Goal: Task Accomplishment & Management: Manage account settings

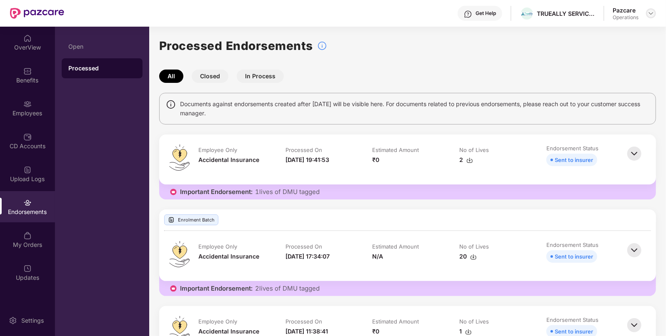
click at [648, 13] on img at bounding box center [651, 13] width 7 height 7
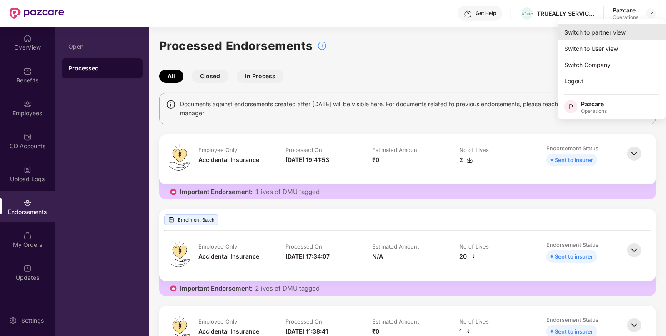
click at [590, 34] on div "Switch to partner view" at bounding box center [612, 32] width 108 height 16
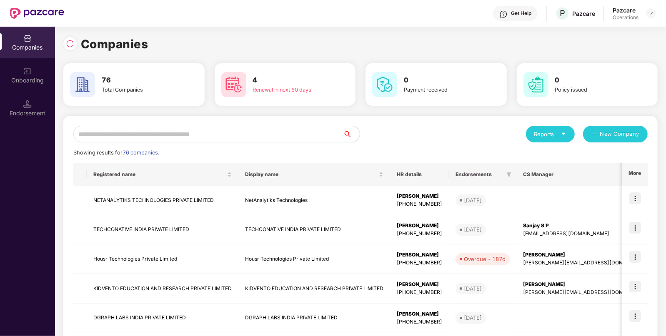
click at [160, 135] on input "text" at bounding box center [208, 134] width 270 height 17
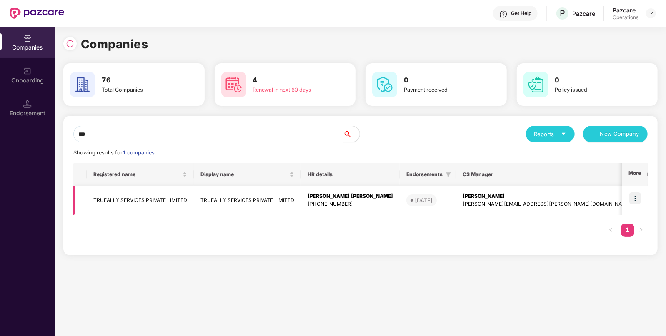
type input "***"
click at [148, 195] on td "TRUEALLY SERVICES PRIVATE LIMITED" at bounding box center [140, 201] width 107 height 30
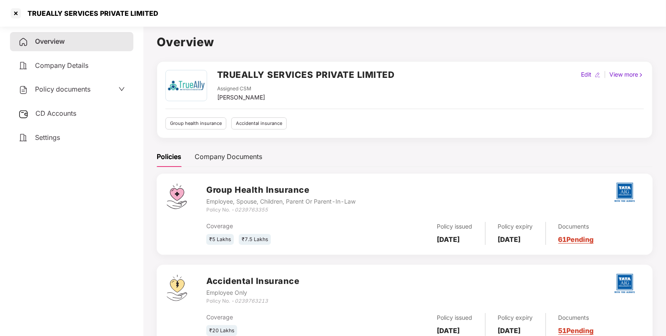
click at [50, 81] on div "Policy documents" at bounding box center [71, 89] width 123 height 19
click at [52, 84] on div "Policy documents" at bounding box center [71, 89] width 123 height 19
click at [73, 98] on div "Policy documents" at bounding box center [71, 89] width 123 height 19
click at [80, 94] on div "Policy documents" at bounding box center [54, 89] width 72 height 11
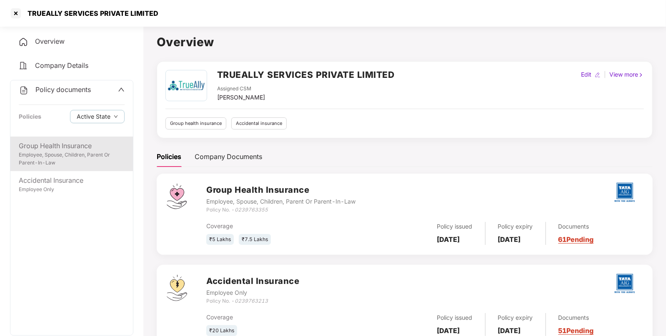
click at [69, 160] on div "Employee, Spouse, Children, Parent Or Parent-In-Law" at bounding box center [72, 159] width 106 height 16
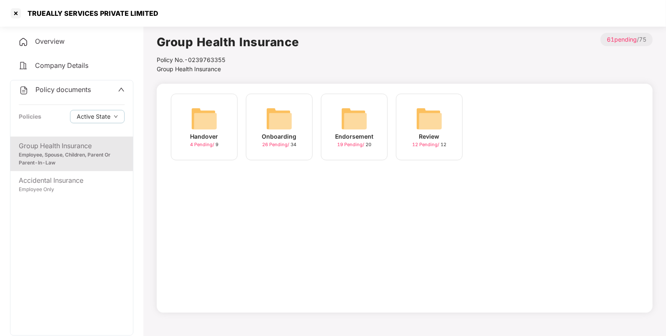
click at [287, 129] on img at bounding box center [279, 118] width 27 height 27
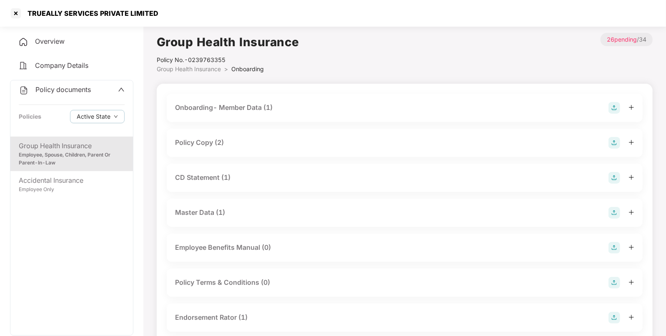
click at [205, 180] on div "CD Statement (1)" at bounding box center [202, 178] width 55 height 10
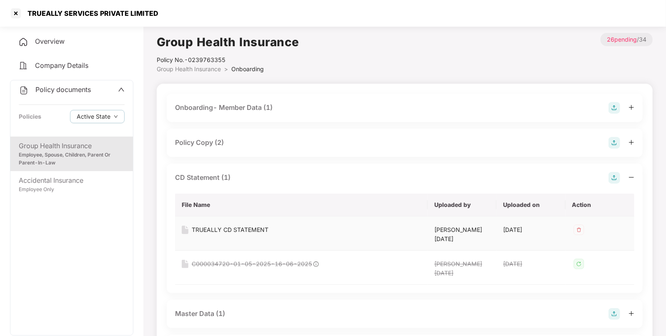
click at [206, 233] on div "TRUEALLY CD STATEMENT" at bounding box center [230, 229] width 77 height 9
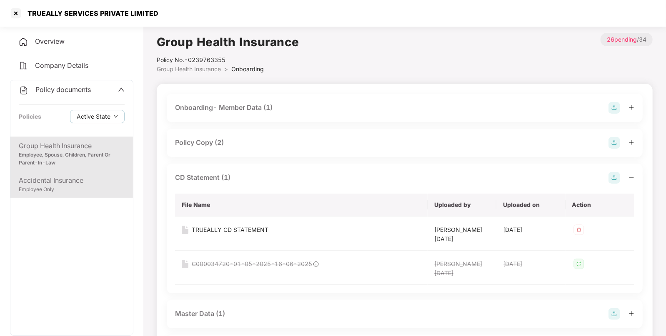
click at [52, 185] on div "Accidental Insurance" at bounding box center [72, 180] width 106 height 10
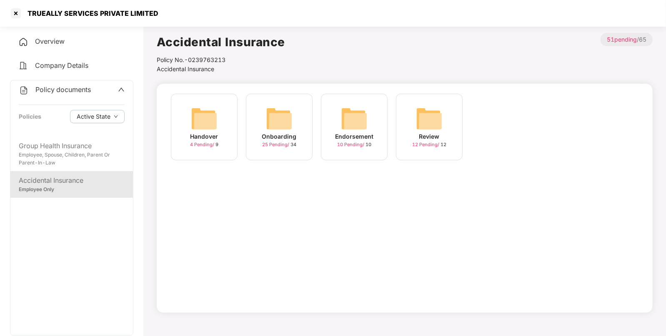
click at [78, 98] on div "Policy documents Policies Active State" at bounding box center [71, 108] width 123 height 56
click at [38, 36] on div "Overview" at bounding box center [71, 41] width 123 height 19
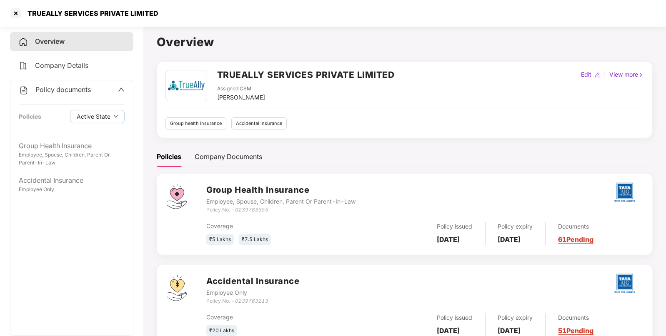
scroll to position [29, 0]
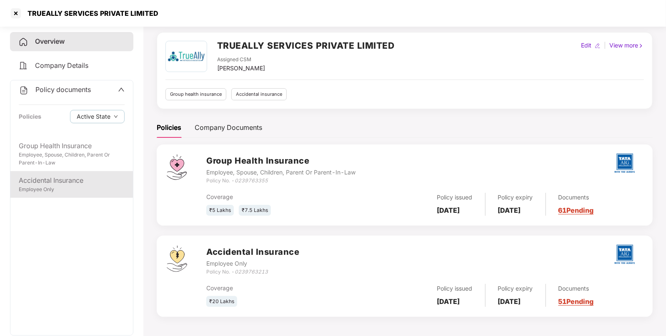
click at [69, 181] on div "Accidental Insurance" at bounding box center [72, 180] width 106 height 10
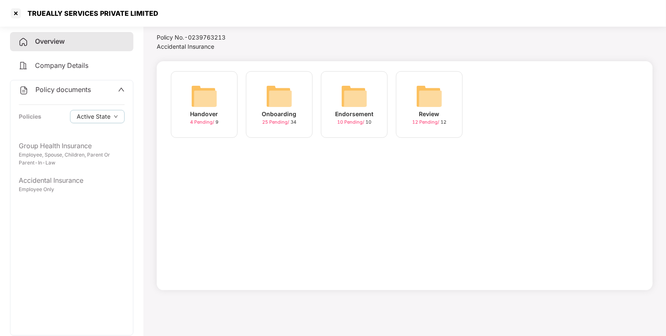
click at [64, 63] on span "Company Details" at bounding box center [61, 65] width 53 height 8
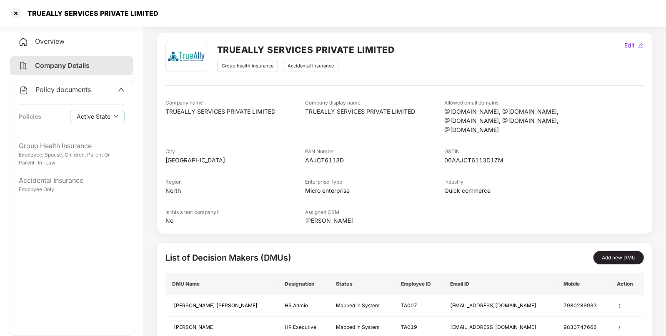
click at [34, 39] on div "Overview" at bounding box center [71, 41] width 123 height 19
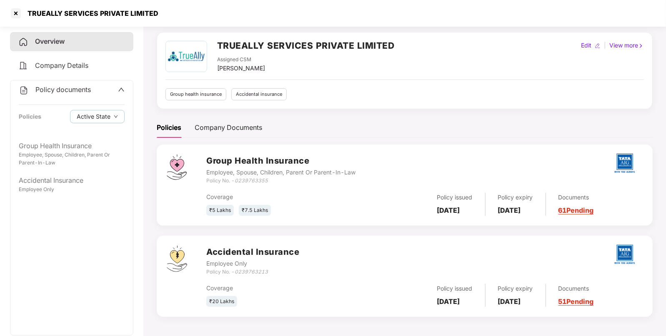
click at [257, 269] on icon "0239763213" at bounding box center [251, 272] width 33 height 6
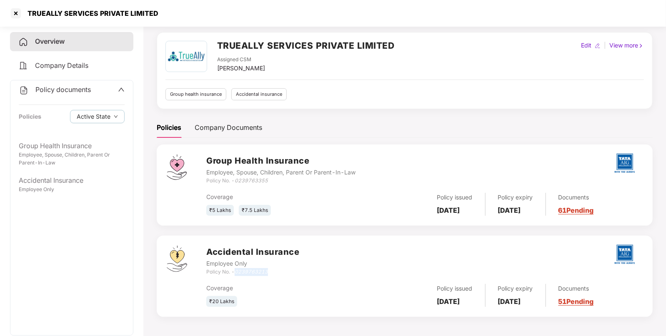
click at [257, 269] on icon "0239763213" at bounding box center [251, 272] width 33 height 6
copy icon "0239763213"
click at [12, 19] on div at bounding box center [15, 13] width 13 height 13
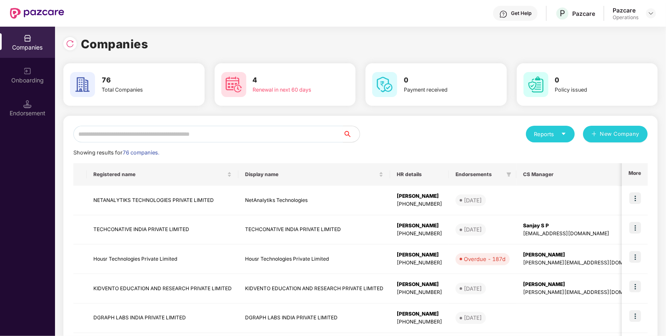
click at [125, 136] on input "text" at bounding box center [208, 134] width 270 height 17
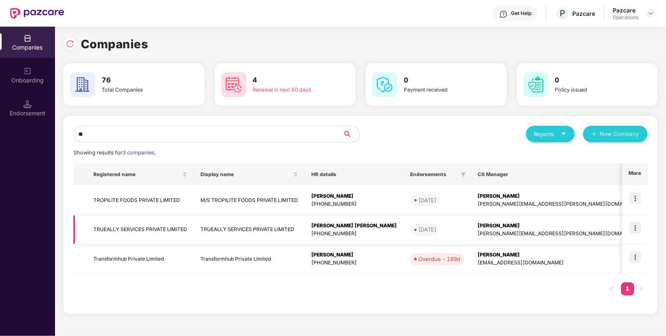
type input "**"
click at [152, 231] on td "TRUEALLY SERVICES PRIVATE LIMITED" at bounding box center [140, 230] width 107 height 30
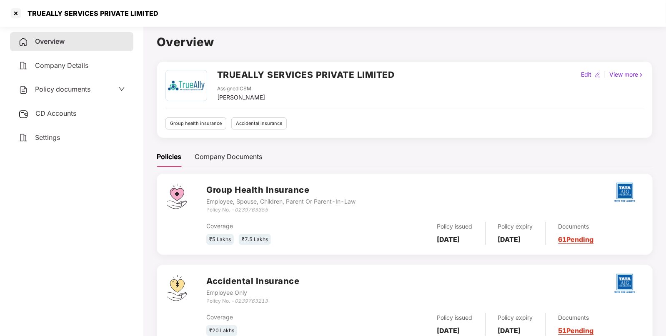
click at [42, 8] on div "TRUEALLY SERVICES PRIVATE LIMITED" at bounding box center [83, 13] width 149 height 13
copy div "TRUEALLY"
click at [18, 16] on div at bounding box center [15, 13] width 13 height 13
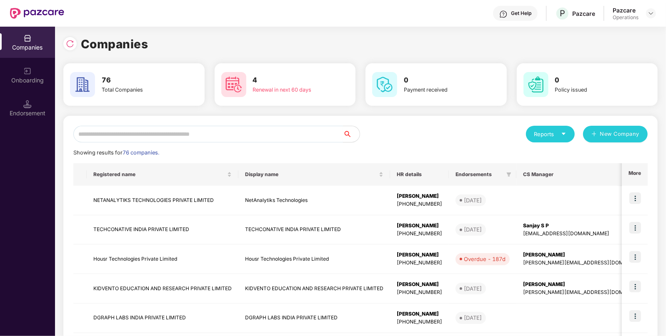
click at [171, 131] on input "text" at bounding box center [208, 134] width 270 height 17
paste input "********"
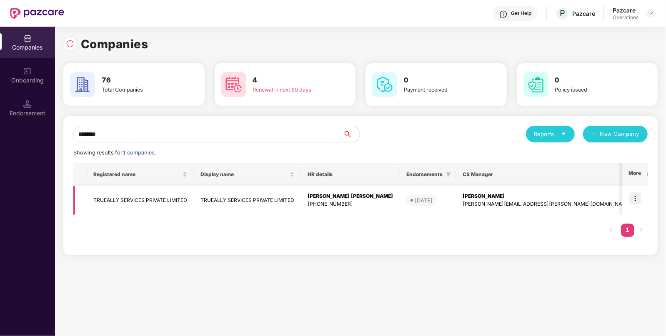
type input "********"
click at [634, 197] on img at bounding box center [635, 199] width 12 height 12
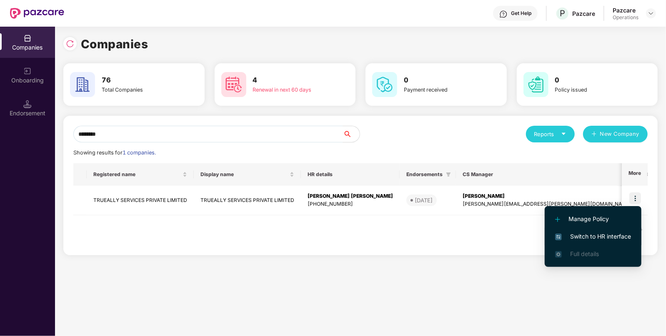
click at [590, 238] on span "Switch to HR interface" at bounding box center [593, 236] width 76 height 9
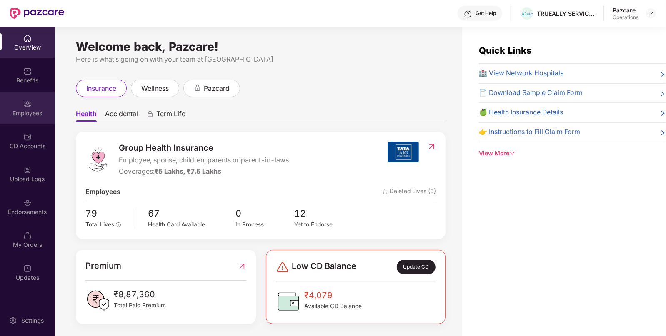
click at [24, 118] on div "Employees" at bounding box center [27, 108] width 55 height 31
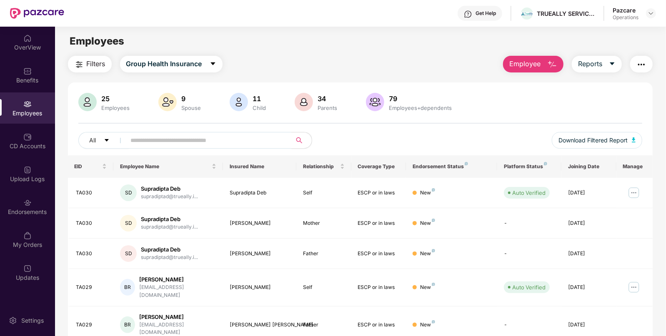
click at [85, 68] on button "Filters" at bounding box center [90, 64] width 44 height 17
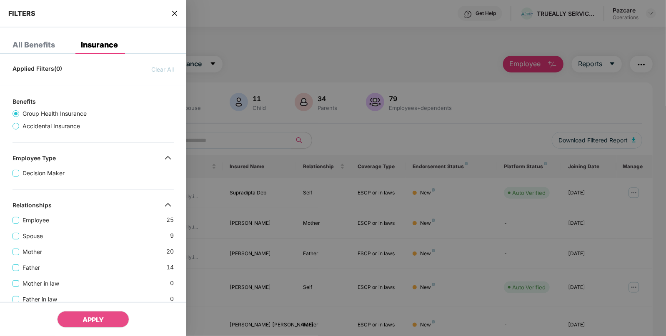
scroll to position [268, 0]
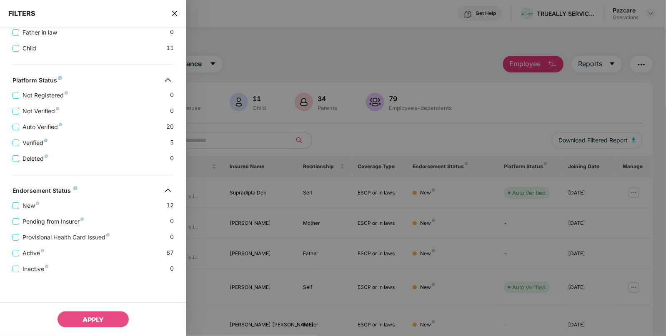
click at [178, 13] on icon "close" at bounding box center [174, 13] width 7 height 7
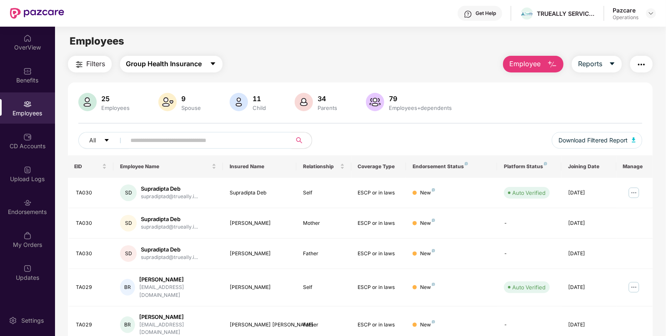
click at [169, 68] on span "Group Health Insurance" at bounding box center [164, 64] width 76 height 10
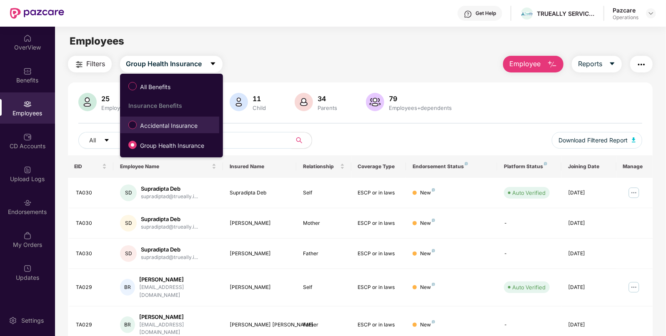
click at [159, 124] on span "Accidental Insurance" at bounding box center [169, 125] width 64 height 9
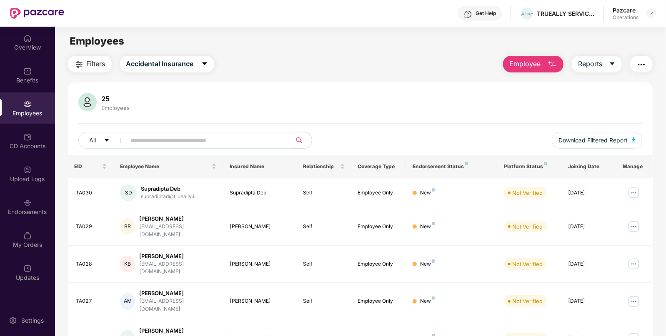
click at [99, 67] on span "Filters" at bounding box center [96, 64] width 19 height 10
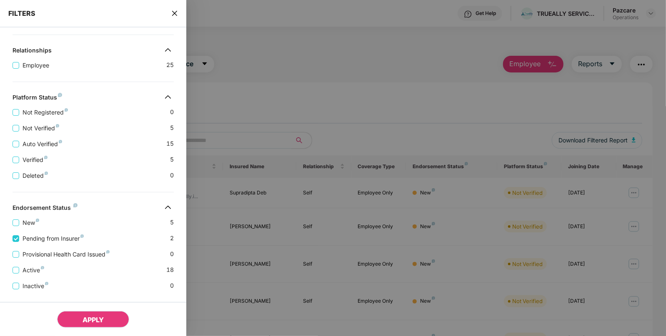
click at [114, 322] on button "APPLY" at bounding box center [93, 319] width 72 height 17
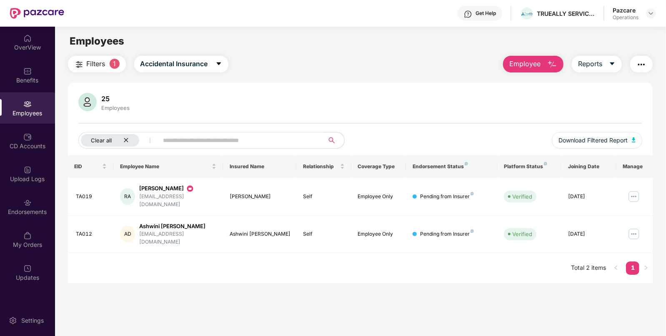
click at [129, 144] on div "Clear all" at bounding box center [110, 140] width 58 height 13
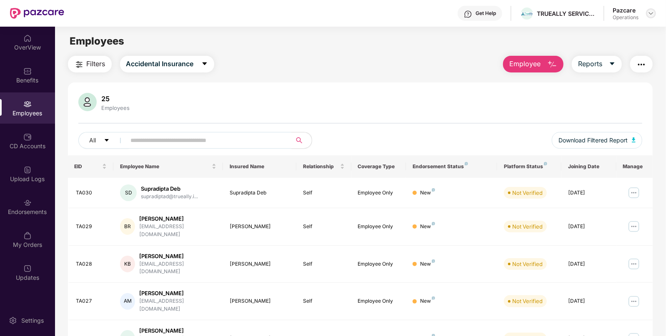
click at [650, 13] on img at bounding box center [651, 13] width 7 height 7
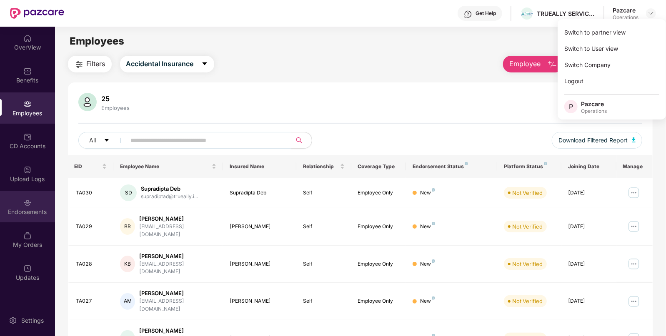
click at [42, 208] on div "Endorsements" at bounding box center [27, 212] width 55 height 8
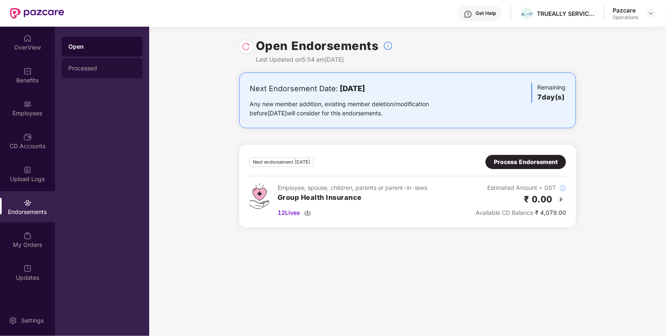
click at [97, 69] on div "Processed" at bounding box center [102, 68] width 68 height 7
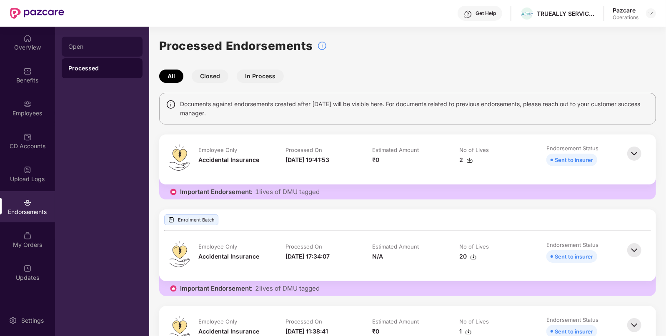
click at [104, 42] on div "Open" at bounding box center [102, 47] width 81 height 20
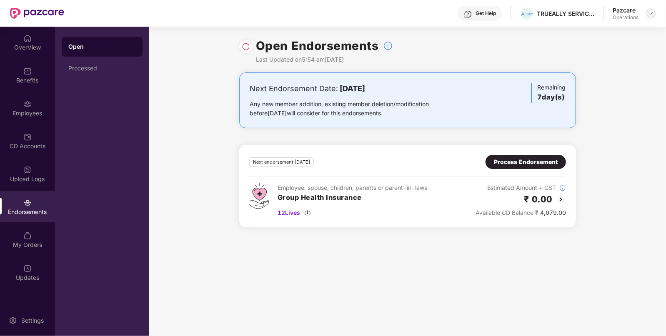
click at [648, 14] on img at bounding box center [651, 13] width 7 height 7
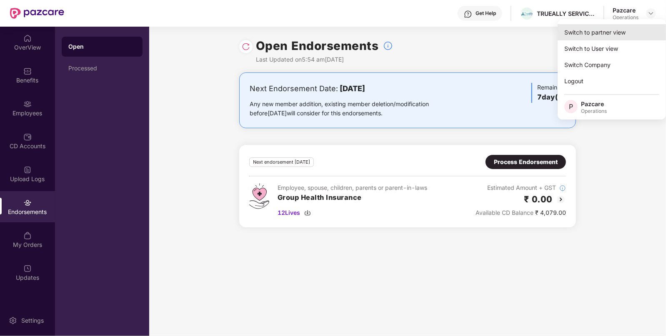
click at [596, 40] on div "Switch to partner view" at bounding box center [612, 32] width 108 height 16
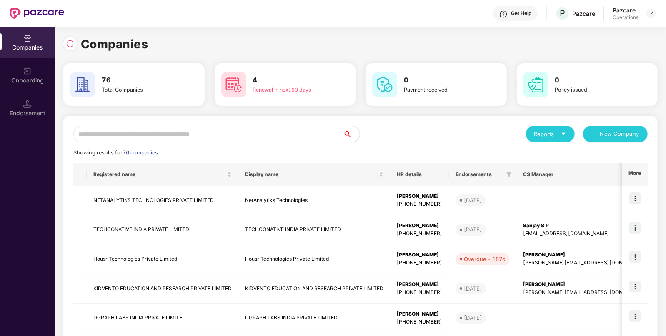
click at [210, 134] on input "text" at bounding box center [208, 134] width 270 height 17
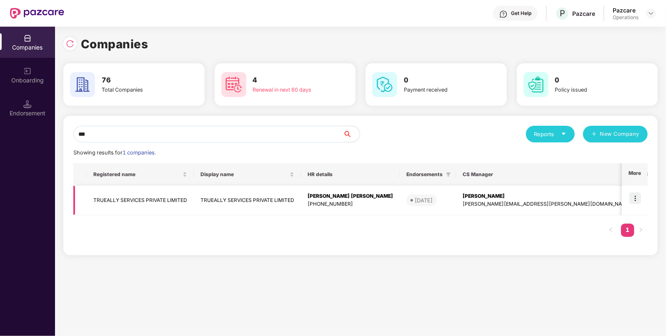
type input "***"
click at [204, 193] on td "TRUEALLY SERVICES PRIVATE LIMITED" at bounding box center [247, 201] width 107 height 30
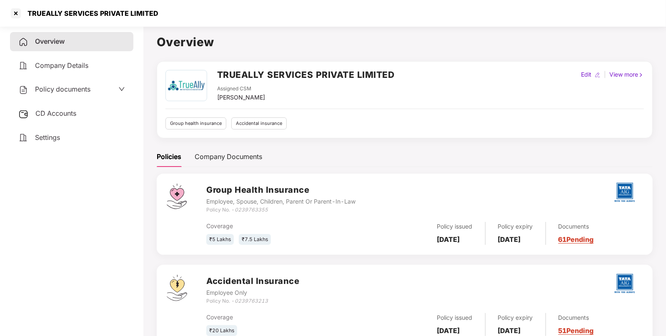
click at [63, 120] on div "CD Accounts" at bounding box center [71, 113] width 123 height 19
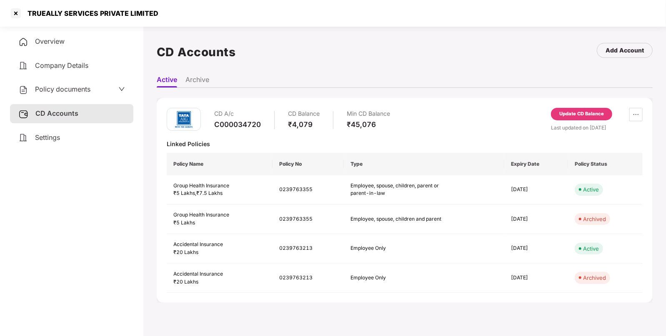
click at [61, 45] on span "Overview" at bounding box center [50, 41] width 30 height 8
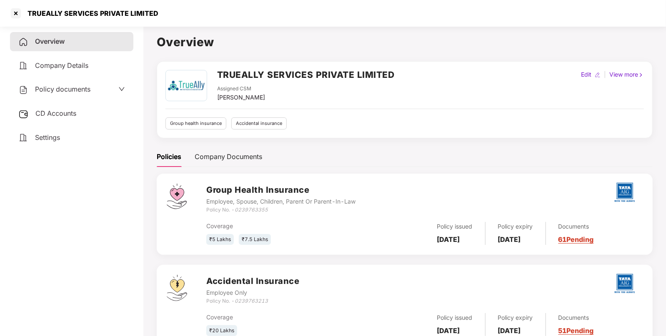
click at [250, 213] on div "Policy No. - 0239763355" at bounding box center [280, 210] width 149 height 8
copy icon "0239763355"
click at [66, 118] on div "CD Accounts" at bounding box center [71, 113] width 123 height 19
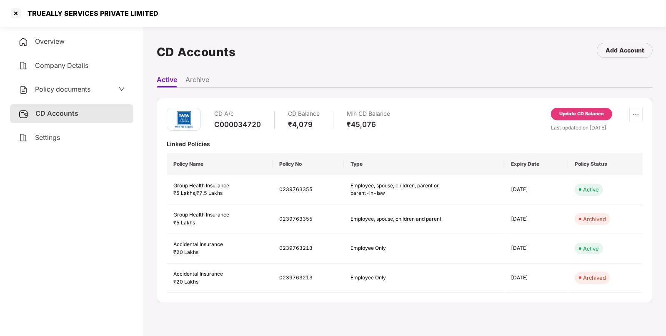
click at [598, 111] on div "Update CD Balance" at bounding box center [581, 114] width 45 height 8
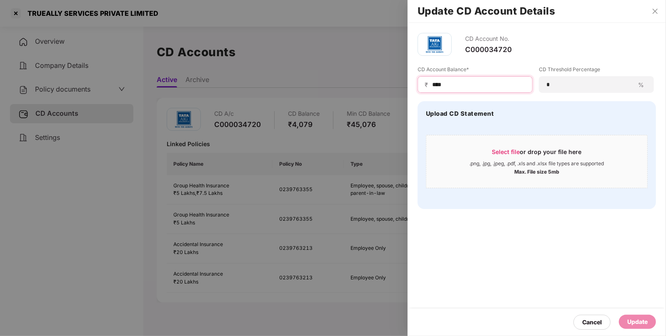
drag, startPoint x: 452, startPoint y: 88, endPoint x: 416, endPoint y: 102, distance: 38.2
click at [416, 102] on div "CD Account No. C000034720 CD Account Balance* ₹ **** CD Threshold Percentage * …" at bounding box center [537, 121] width 258 height 196
type input "****"
click at [635, 321] on div "Update" at bounding box center [637, 322] width 20 height 9
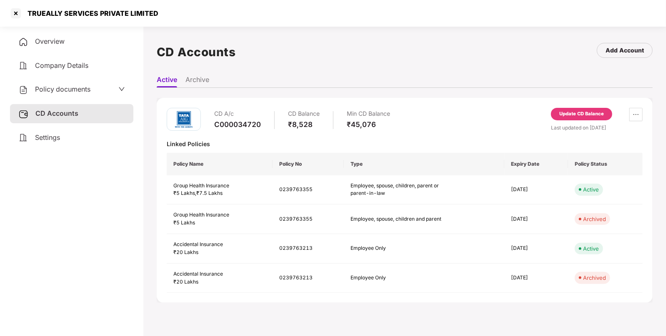
click at [51, 15] on div "TRUEALLY SERVICES PRIVATE LIMITED" at bounding box center [91, 13] width 136 height 8
copy div "TRUEALLY"
click at [14, 14] on div at bounding box center [15, 13] width 13 height 13
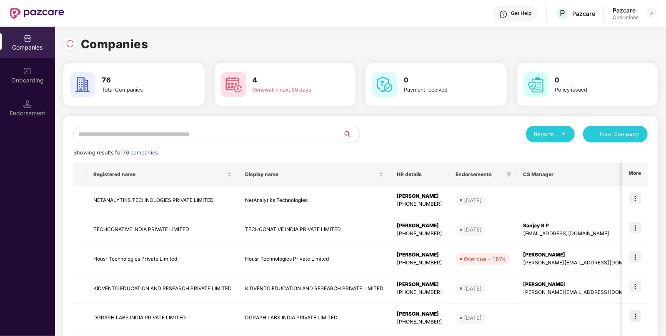
click at [170, 131] on input "text" at bounding box center [208, 134] width 270 height 17
paste input "********"
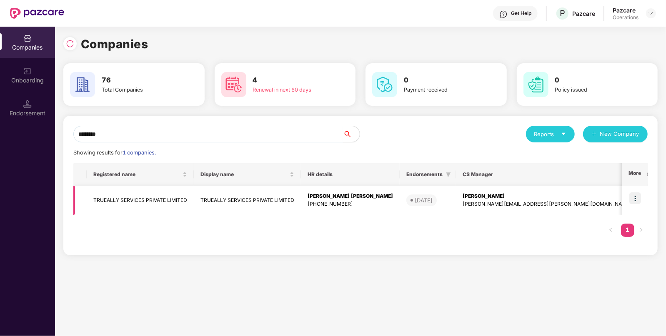
type input "********"
click at [635, 200] on img at bounding box center [635, 199] width 12 height 12
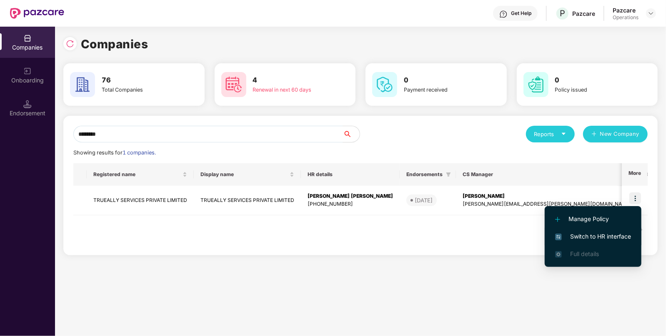
click at [604, 228] on li "Switch to HR interface" at bounding box center [593, 237] width 97 height 18
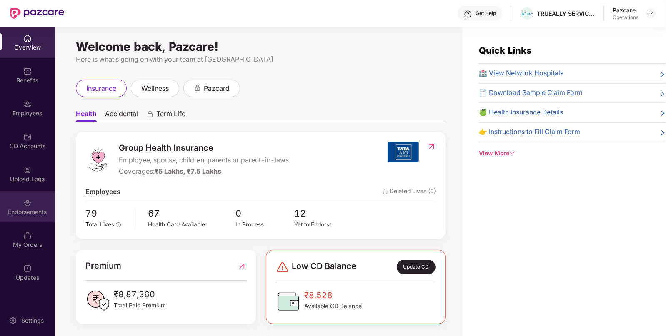
click at [38, 213] on div "Endorsements" at bounding box center [27, 212] width 55 height 8
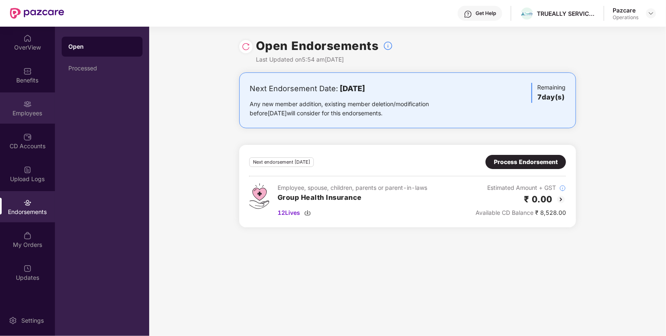
click at [25, 104] on img at bounding box center [27, 104] width 8 height 8
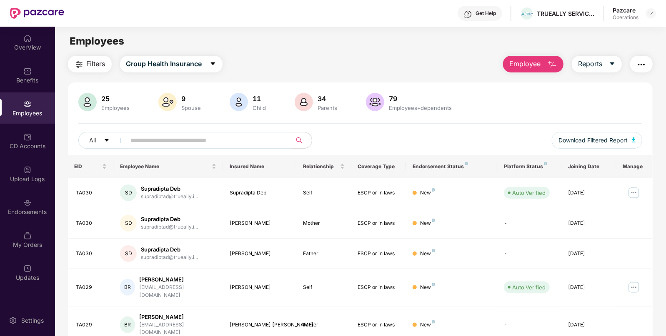
click at [103, 60] on span "Filters" at bounding box center [96, 64] width 19 height 10
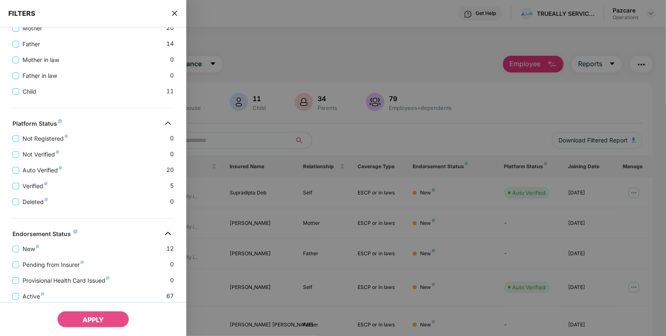
scroll to position [268, 0]
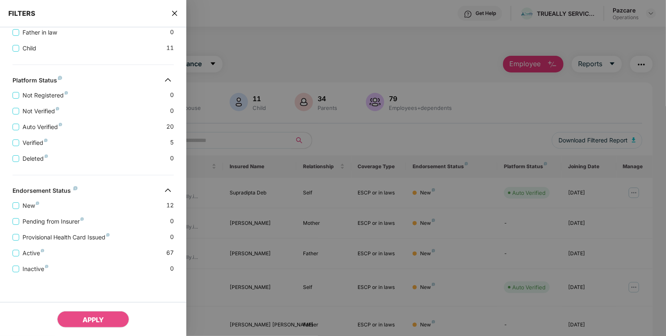
click at [176, 23] on div "FILTERS" at bounding box center [93, 14] width 186 height 28
click at [174, 18] on div "FILTERS" at bounding box center [93, 14] width 186 height 28
click at [173, 11] on icon "close" at bounding box center [174, 13] width 5 height 5
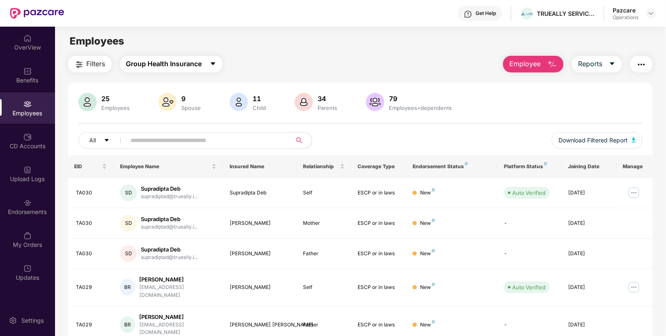
click at [153, 68] on span "Group Health Insurance" at bounding box center [164, 64] width 76 height 10
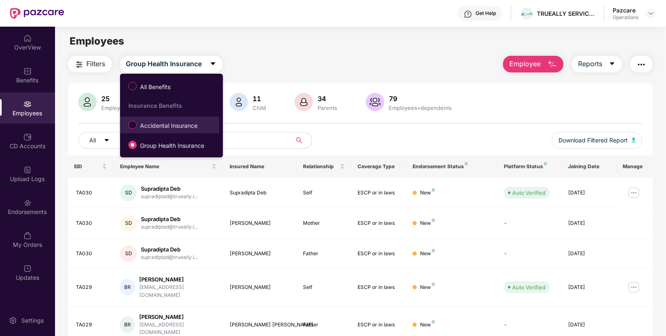
click at [139, 131] on label "Accidental Insurance" at bounding box center [164, 125] width 81 height 14
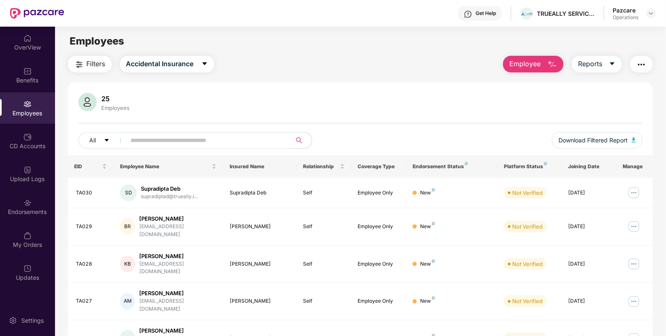
click at [90, 67] on span "Filters" at bounding box center [96, 64] width 19 height 10
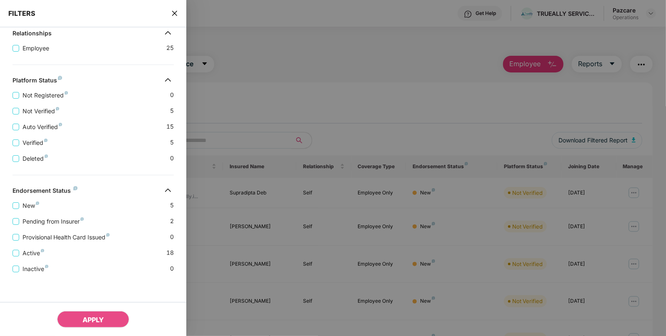
scroll to position [172, 0]
click at [174, 13] on icon "close" at bounding box center [174, 13] width 5 height 5
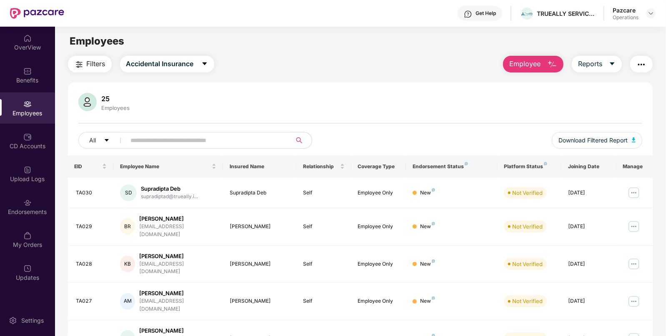
click at [646, 20] on div "Pazcare Operations" at bounding box center [634, 13] width 43 height 15
click at [648, 18] on div "Pazcare Operations" at bounding box center [634, 13] width 43 height 15
click at [650, 15] on img at bounding box center [651, 13] width 7 height 7
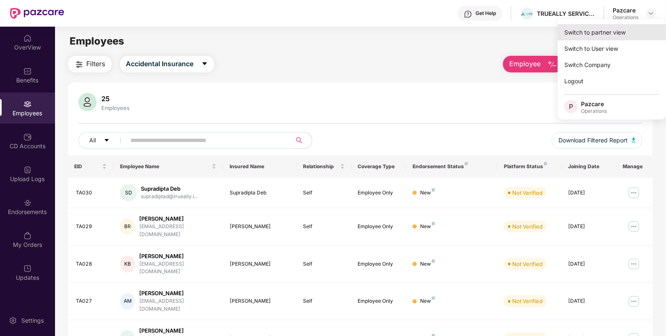
click at [593, 37] on div "Switch to partner view" at bounding box center [612, 32] width 108 height 16
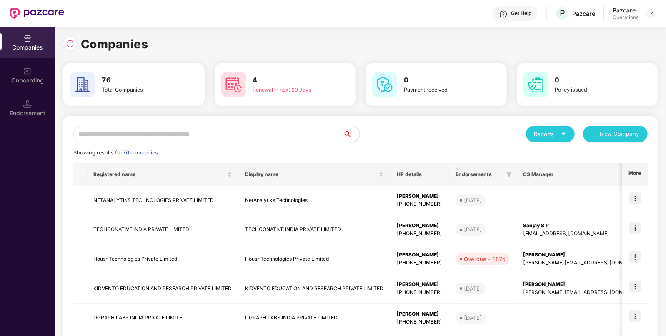
click at [245, 127] on input "text" at bounding box center [208, 134] width 270 height 17
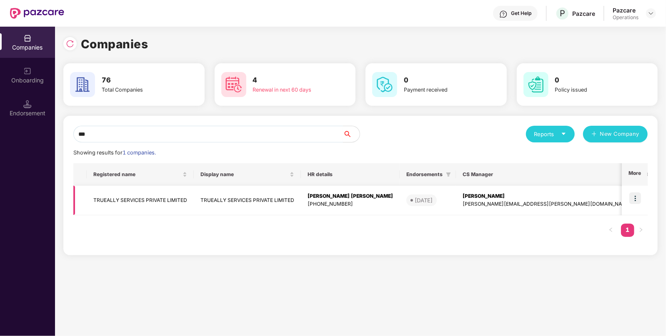
type input "***"
click at [181, 206] on td "TRUEALLY SERVICES PRIVATE LIMITED" at bounding box center [140, 201] width 107 height 30
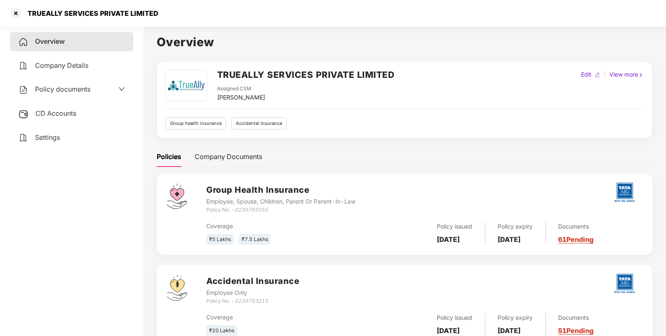
click at [88, 93] on span "Policy documents" at bounding box center [62, 89] width 55 height 8
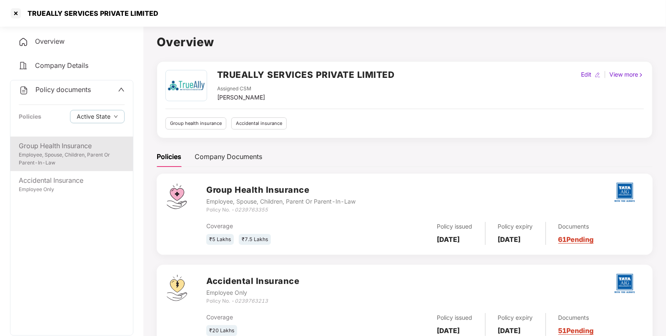
click at [55, 140] on div "Group Health Insurance Employee, Spouse, Children, Parent Or Parent-In-Law" at bounding box center [71, 154] width 123 height 35
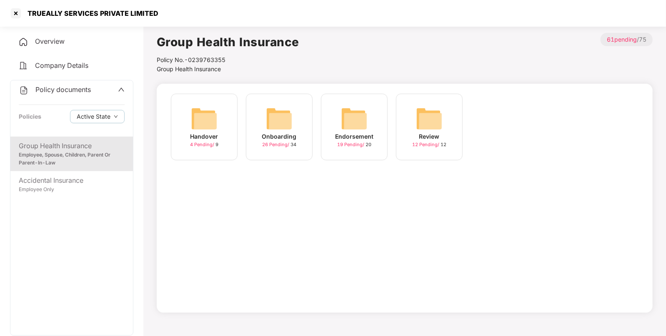
click at [351, 113] on img at bounding box center [354, 118] width 27 height 27
click at [219, 131] on div "June-2025 19 Pending / 20" at bounding box center [204, 127] width 67 height 67
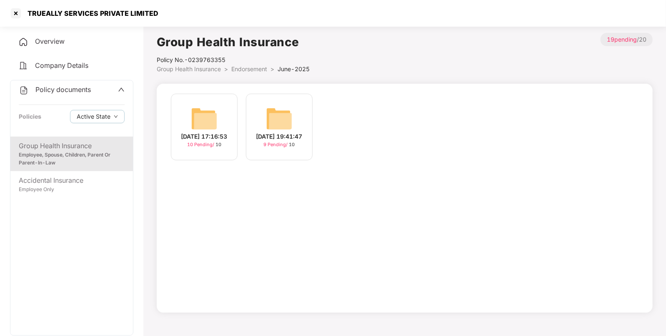
click at [93, 153] on div "Employee, Spouse, Children, Parent Or Parent-In-Law" at bounding box center [72, 159] width 106 height 16
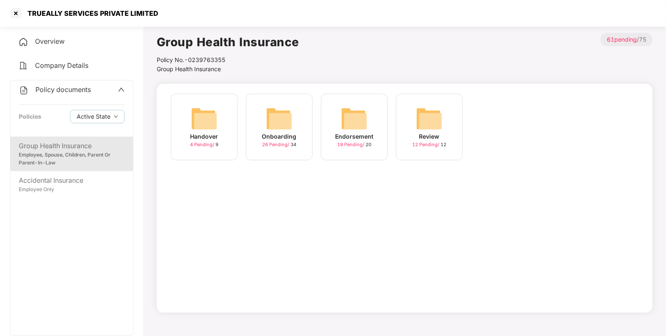
click at [352, 129] on img at bounding box center [354, 118] width 27 height 27
click at [194, 116] on img at bounding box center [204, 118] width 27 height 27
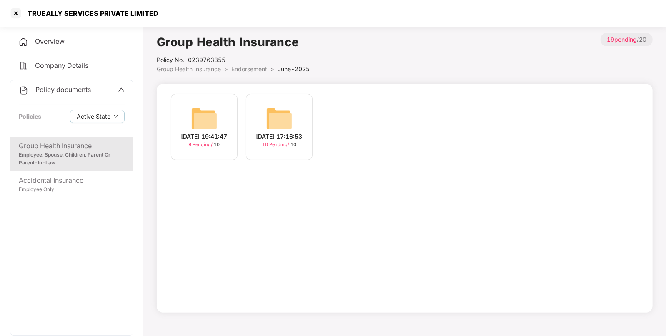
click at [297, 125] on div "[DATE] 17:16:53 10 Pending / 10" at bounding box center [279, 127] width 67 height 67
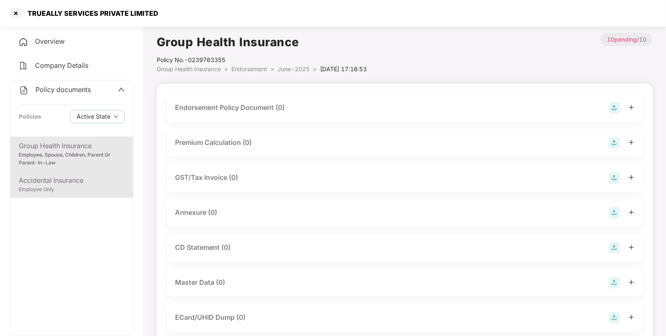
click at [87, 192] on div "Employee Only" at bounding box center [72, 190] width 106 height 8
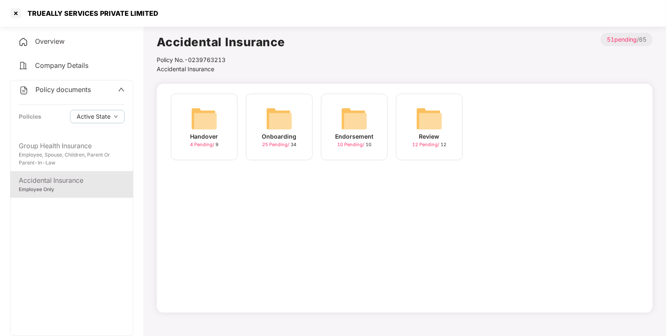
click at [359, 118] on img at bounding box center [354, 118] width 27 height 27
click at [18, 17] on div at bounding box center [15, 13] width 13 height 13
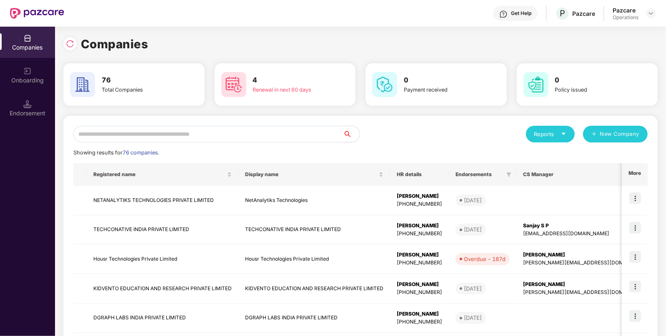
click at [170, 135] on input "text" at bounding box center [208, 134] width 270 height 17
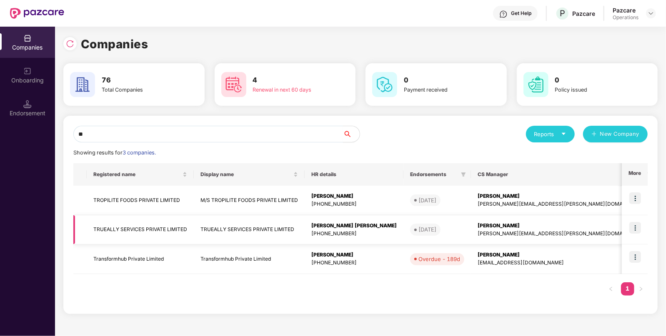
type input "**"
click at [634, 229] on img at bounding box center [635, 228] width 12 height 12
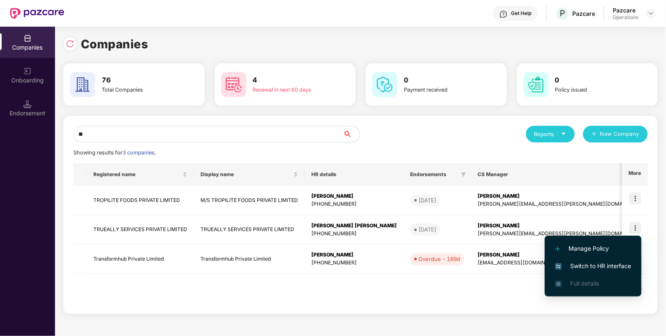
click at [582, 264] on span "Switch to HR interface" at bounding box center [593, 266] width 76 height 9
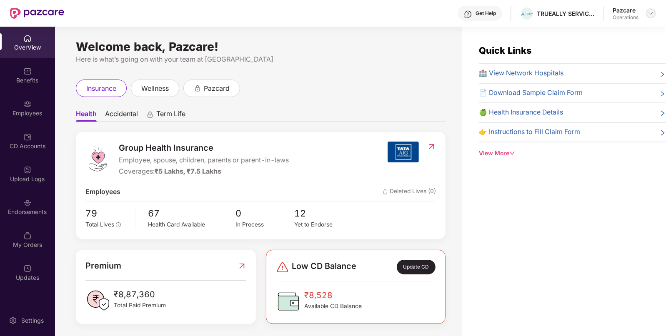
click at [649, 15] on img at bounding box center [651, 13] width 7 height 7
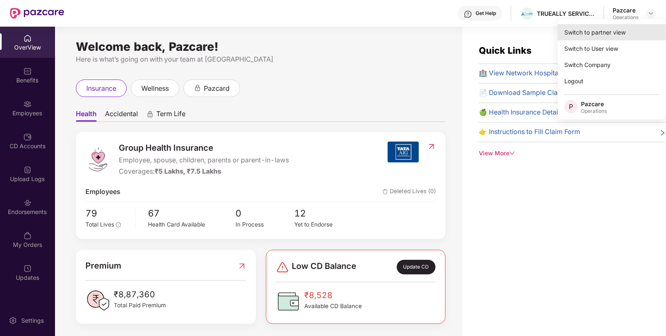
click at [598, 35] on div "Switch to partner view" at bounding box center [612, 32] width 108 height 16
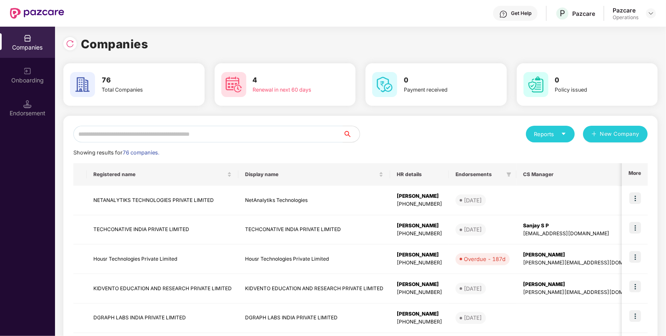
click at [229, 143] on div "Reports New Company Showing results for 76 companies. Registered name Display n…" at bounding box center [360, 318] width 574 height 385
click at [253, 131] on input "text" at bounding box center [208, 134] width 270 height 17
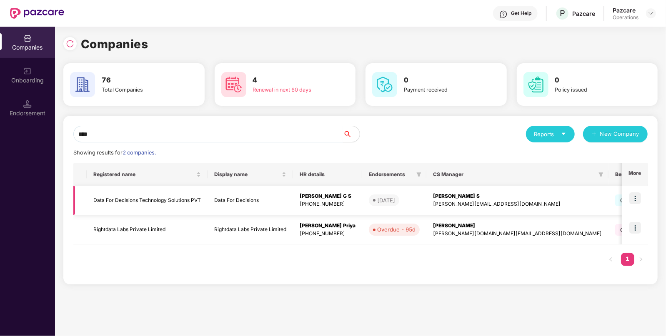
type input "****"
click at [636, 196] on img at bounding box center [635, 199] width 12 height 12
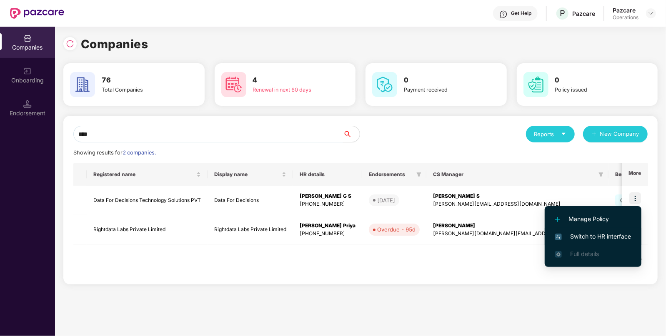
click at [606, 237] on span "Switch to HR interface" at bounding box center [593, 236] width 76 height 9
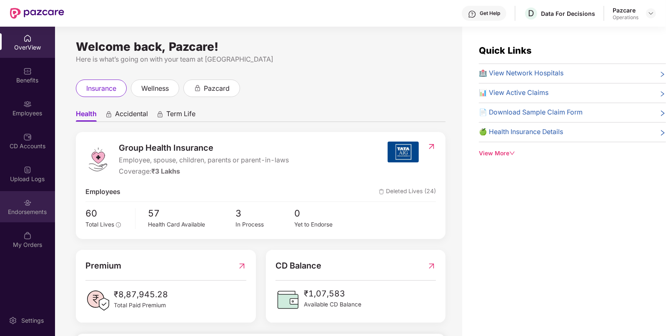
click at [7, 215] on div "Endorsements" at bounding box center [27, 212] width 55 height 8
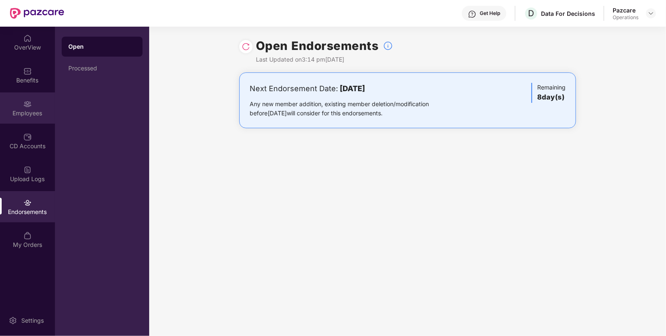
click at [30, 109] on div "Employees" at bounding box center [27, 113] width 55 height 8
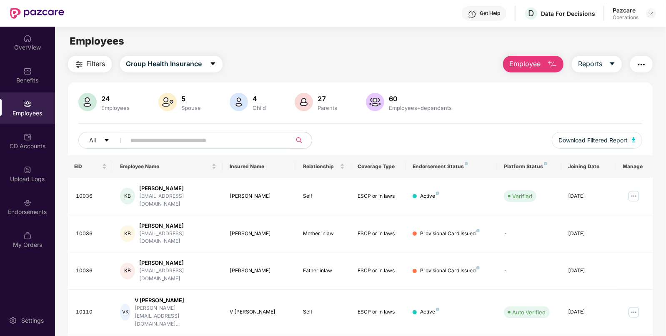
click at [100, 62] on span "Filters" at bounding box center [96, 64] width 19 height 10
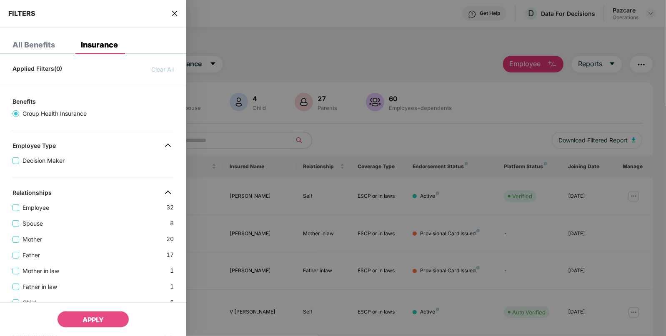
scroll to position [255, 0]
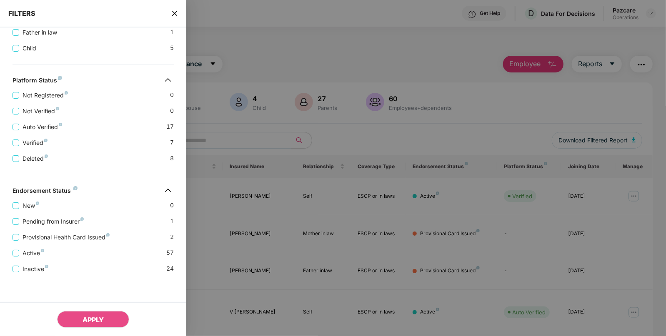
click at [176, 17] on span "close" at bounding box center [174, 13] width 7 height 8
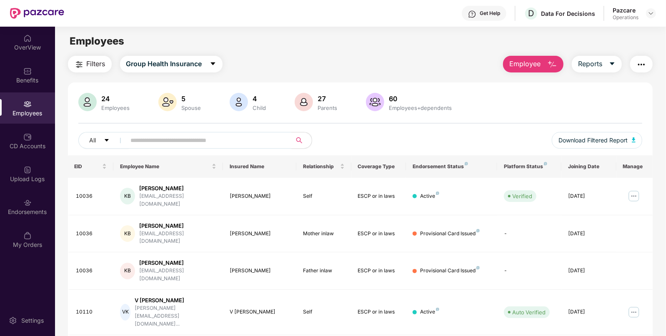
click at [648, 19] on div "Pazcare Operations" at bounding box center [634, 13] width 43 height 15
click at [649, 16] on img at bounding box center [651, 13] width 7 height 7
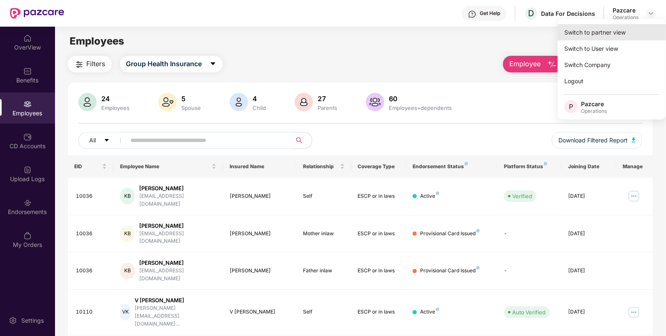
click at [613, 32] on div "Switch to partner view" at bounding box center [612, 32] width 108 height 16
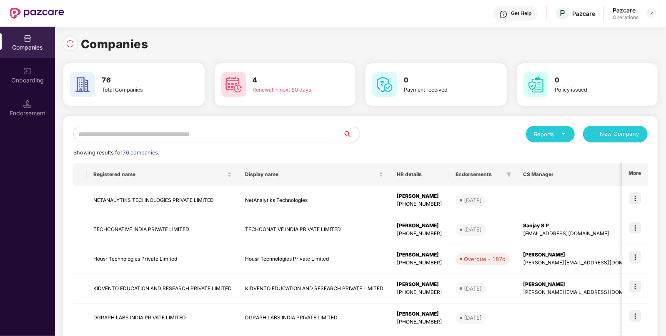
click at [188, 133] on input "text" at bounding box center [208, 134] width 270 height 17
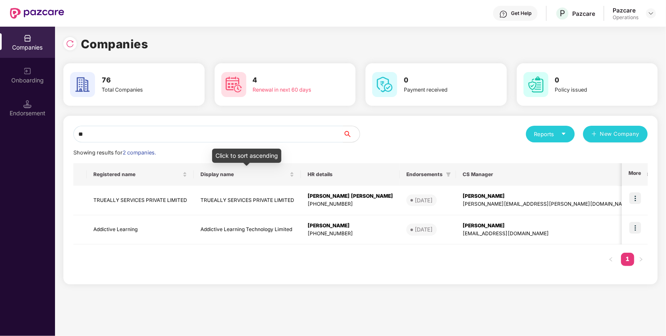
type input "*"
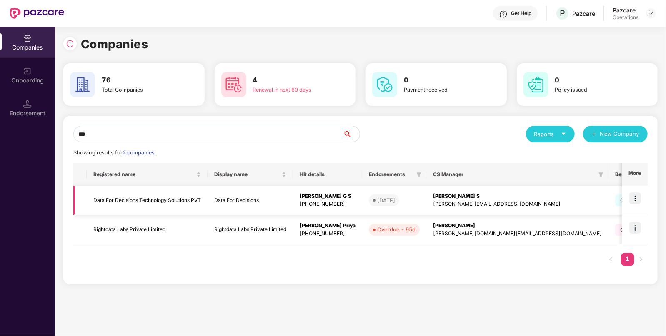
type input "***"
click at [209, 200] on td "Data For Decisions" at bounding box center [250, 201] width 85 height 30
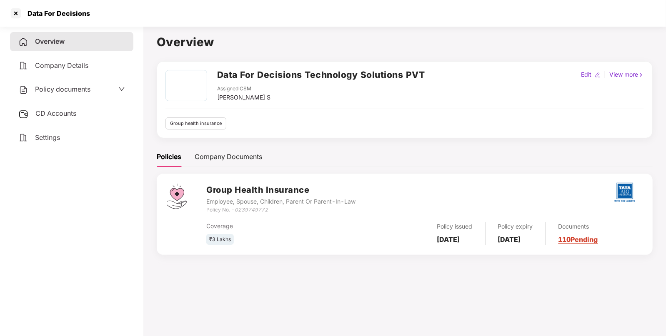
click at [62, 113] on span "CD Accounts" at bounding box center [55, 113] width 41 height 8
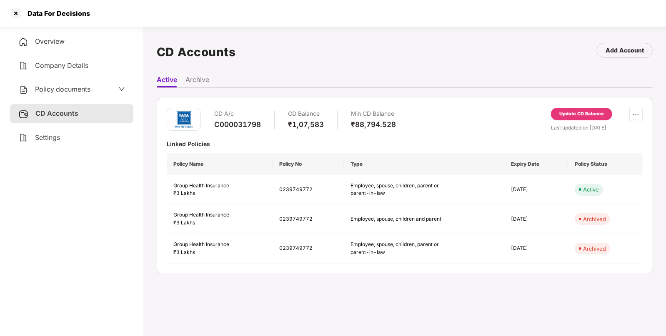
click at [579, 115] on div "Update CD Balance" at bounding box center [581, 114] width 45 height 8
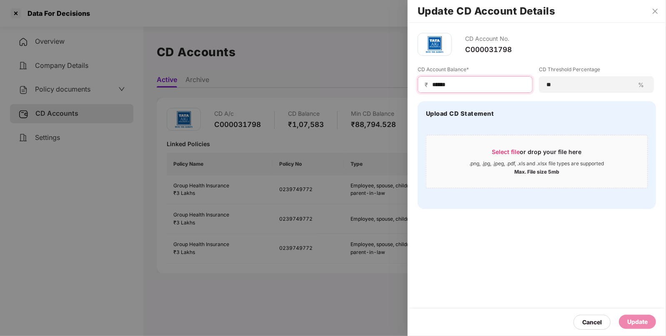
drag, startPoint x: 393, startPoint y: 75, endPoint x: 376, endPoint y: 73, distance: 17.6
click at [376, 73] on div "Update CD Account Details CD Account No. C000031798 CD Account Balance* ₹ *****…" at bounding box center [333, 168] width 666 height 336
paste input "**"
type input "********"
click at [633, 323] on div "Update" at bounding box center [637, 322] width 20 height 9
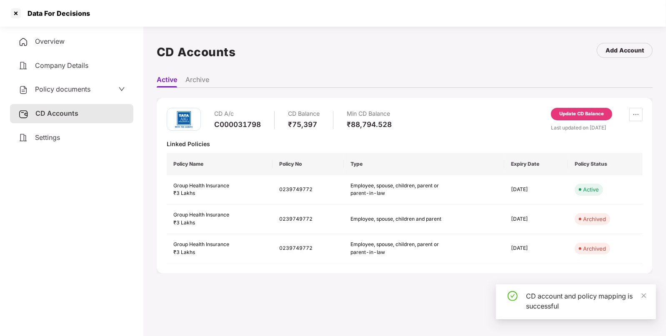
click at [28, 11] on div "Data For Decisions" at bounding box center [57, 13] width 68 height 8
copy div "Data"
click at [17, 15] on div at bounding box center [15, 13] width 13 height 13
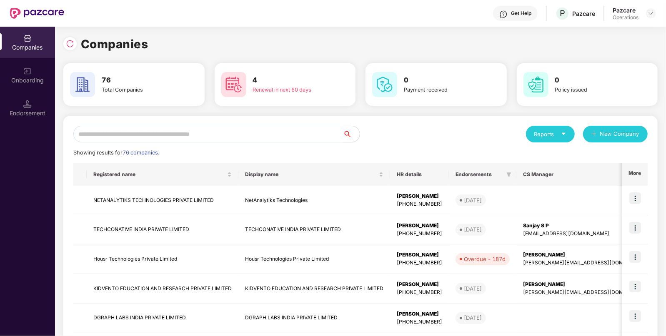
paste input "****"
click at [171, 128] on input "text" at bounding box center [208, 134] width 270 height 17
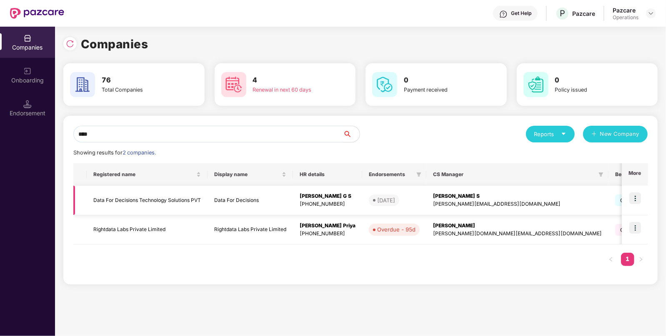
type input "****"
click at [639, 199] on img at bounding box center [635, 199] width 12 height 12
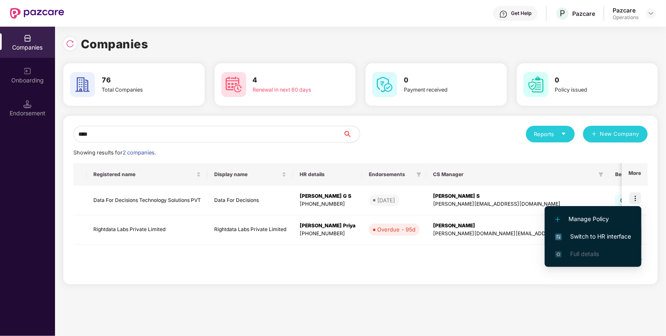
click at [581, 238] on span "Switch to HR interface" at bounding box center [593, 236] width 76 height 9
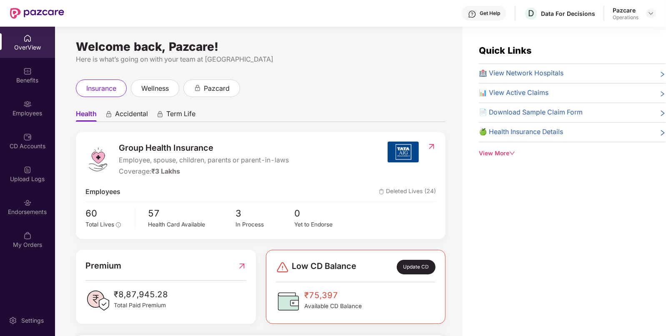
click at [35, 111] on div "Employees" at bounding box center [27, 113] width 55 height 8
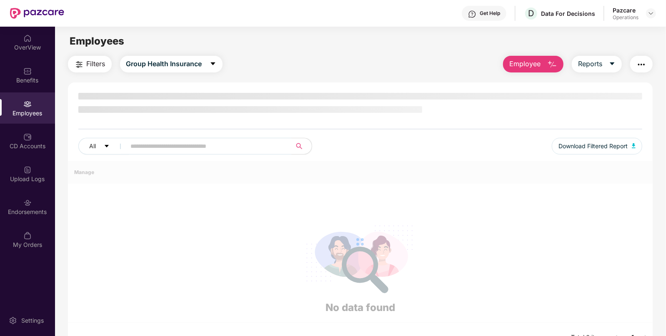
click at [35, 111] on div "Employees" at bounding box center [27, 113] width 55 height 8
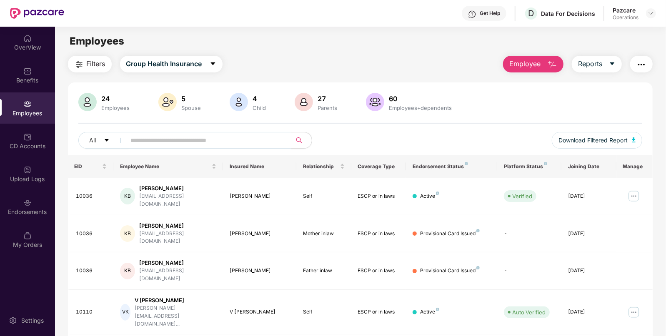
click at [101, 65] on span "Filters" at bounding box center [96, 64] width 19 height 10
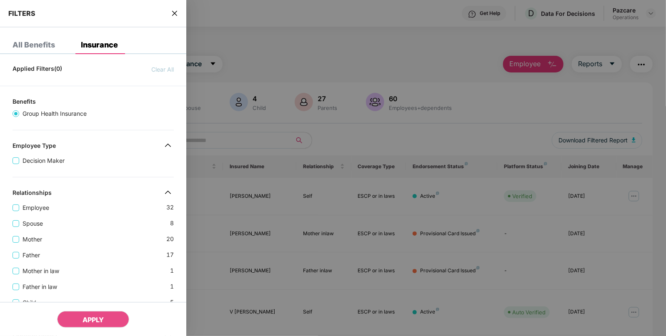
scroll to position [255, 0]
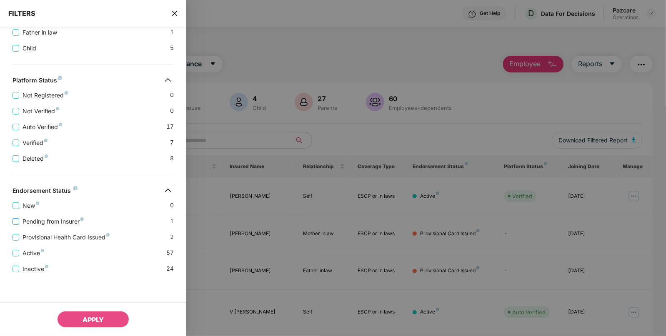
click at [13, 225] on label "Pending from Insurer" at bounding box center [50, 221] width 75 height 9
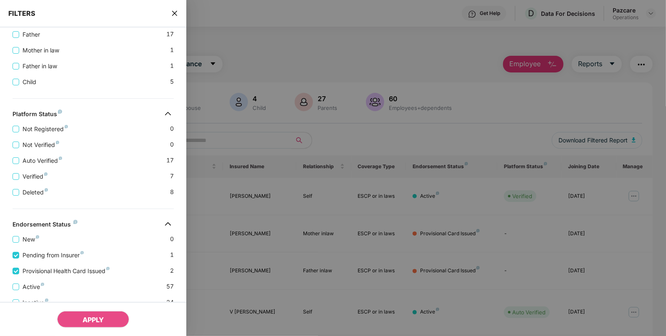
click at [108, 333] on div "APPLY" at bounding box center [93, 319] width 186 height 34
click at [106, 327] on button "APPLY" at bounding box center [93, 319] width 72 height 17
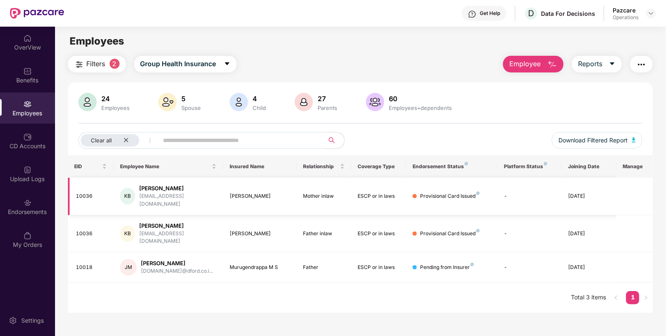
click at [82, 198] on td "10036" at bounding box center [91, 197] width 46 height 38
copy div "10036"
click at [84, 264] on div "10018" at bounding box center [91, 268] width 31 height 8
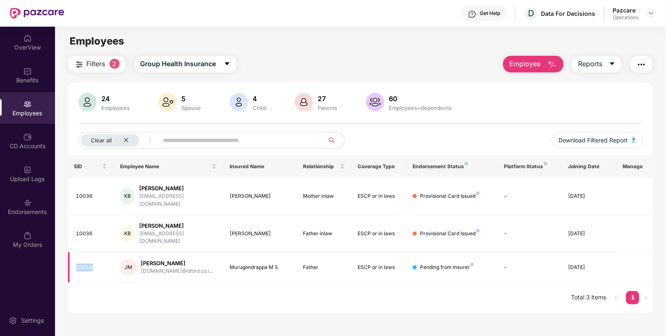
copy div "10018"
click at [631, 138] on button "Download Filtered Report" at bounding box center [597, 140] width 91 height 17
click at [27, 76] on div "Benefits" at bounding box center [27, 80] width 55 height 8
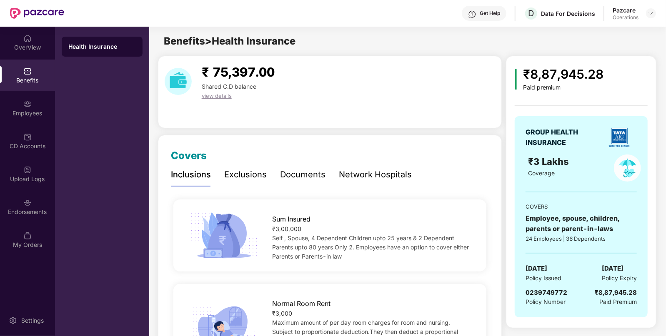
click at [547, 270] on span "[DATE]" at bounding box center [537, 269] width 22 height 10
copy span "[DATE]"
click at [31, 116] on div "Employees" at bounding box center [27, 113] width 55 height 8
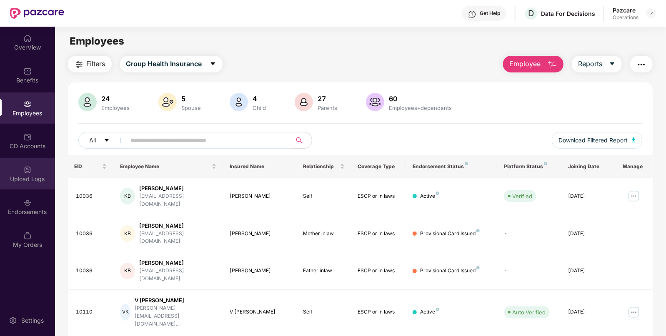
click at [35, 176] on div "Upload Logs" at bounding box center [27, 179] width 55 height 8
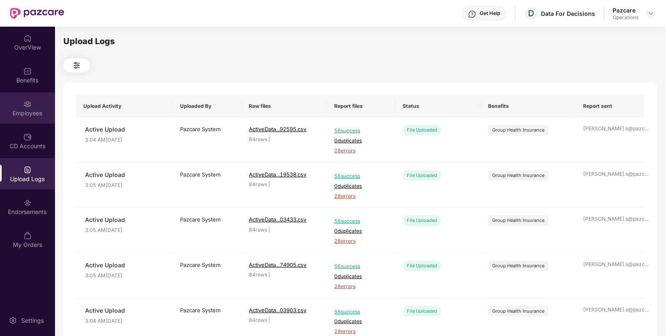
click at [15, 117] on div "Employees" at bounding box center [27, 113] width 55 height 8
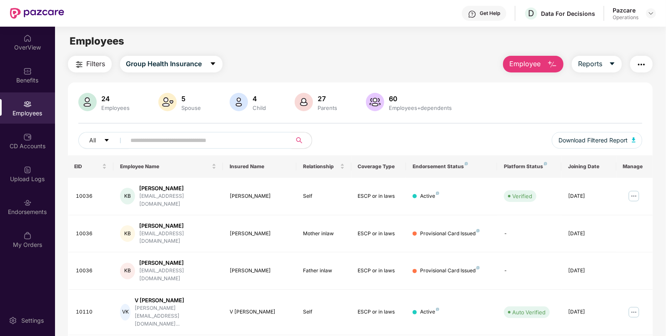
click at [647, 67] on button "button" at bounding box center [641, 64] width 23 height 17
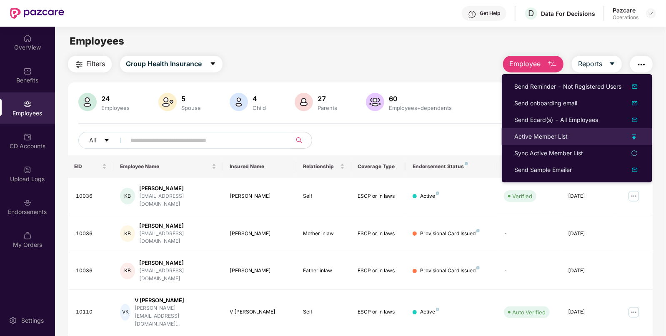
click at [537, 140] on div "Active Member List" at bounding box center [540, 136] width 53 height 9
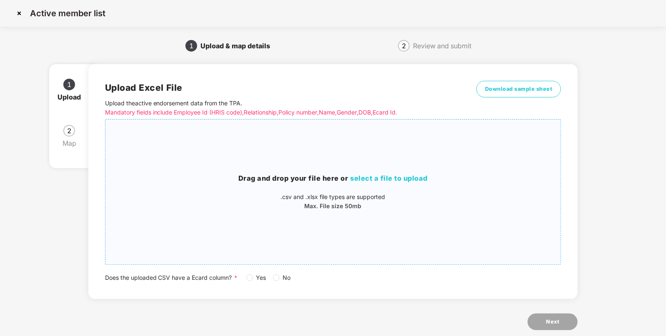
click at [368, 189] on div "Drag and drop your file here or select a file to upload .csv and .xlsx file typ…" at bounding box center [332, 192] width 455 height 38
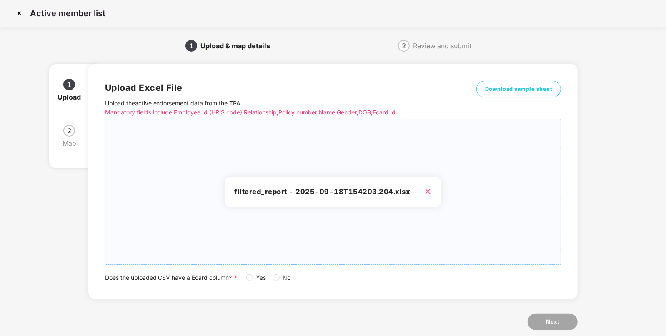
click at [249, 281] on label "Yes" at bounding box center [257, 277] width 23 height 9
click at [427, 189] on icon "close" at bounding box center [428, 191] width 7 height 7
click at [547, 326] on button "Next" at bounding box center [553, 322] width 50 height 17
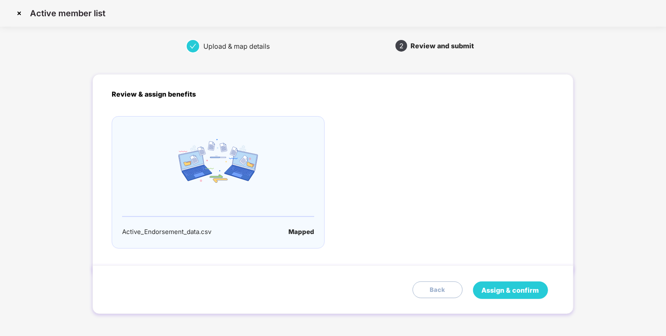
click at [501, 297] on button "Assign & confirm" at bounding box center [510, 291] width 75 height 18
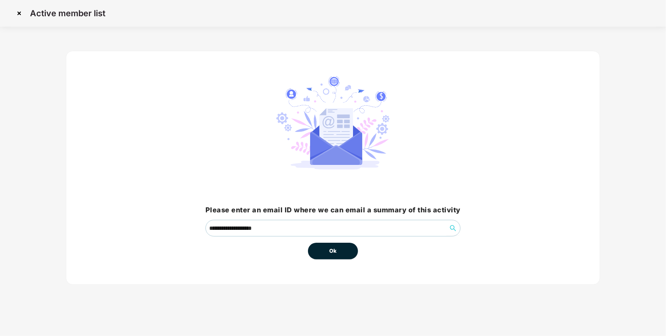
click at [332, 253] on span "Ok" at bounding box center [333, 251] width 8 height 8
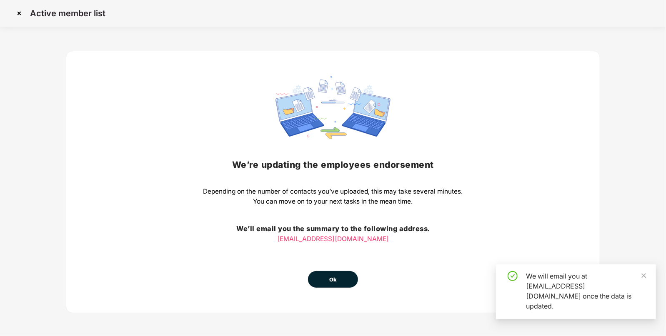
click at [338, 288] on button "Ok" at bounding box center [333, 279] width 50 height 17
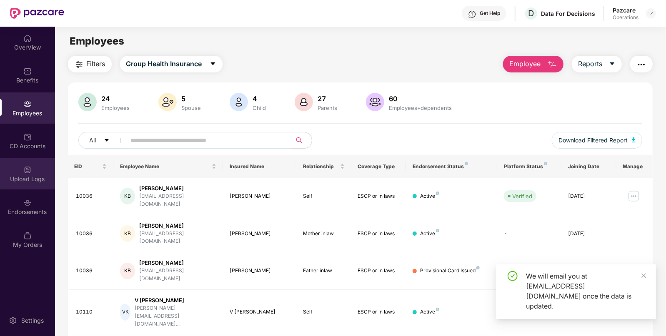
click at [28, 180] on div "Upload Logs" at bounding box center [27, 179] width 55 height 8
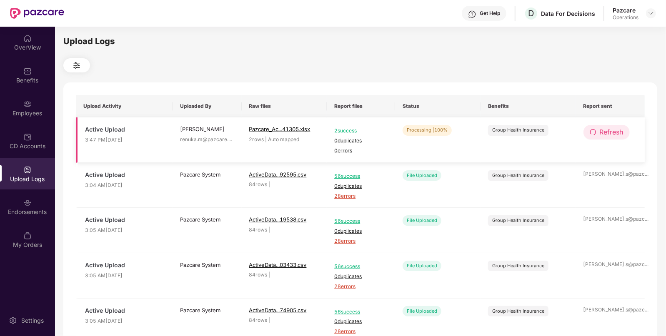
click at [601, 136] on span "Refresh" at bounding box center [612, 132] width 24 height 10
click at [652, 10] on img at bounding box center [651, 13] width 7 height 7
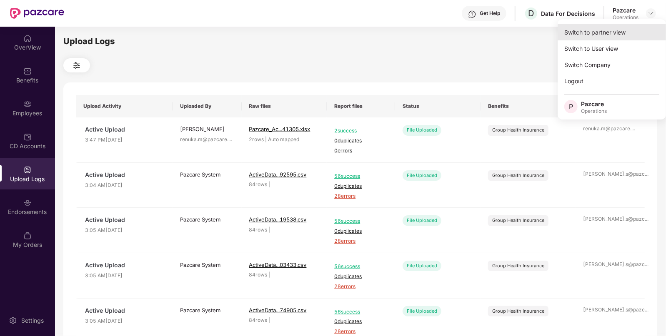
click at [611, 30] on div "Switch to partner view" at bounding box center [612, 32] width 108 height 16
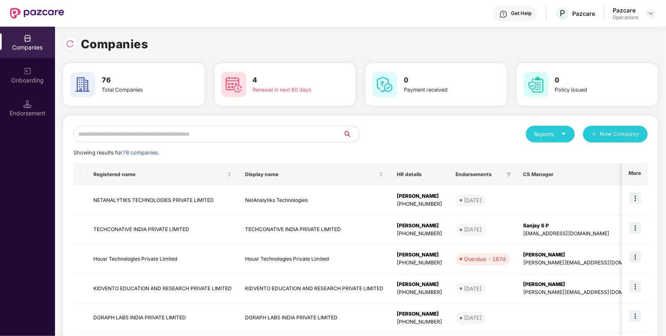
click at [275, 127] on input "text" at bounding box center [208, 134] width 270 height 17
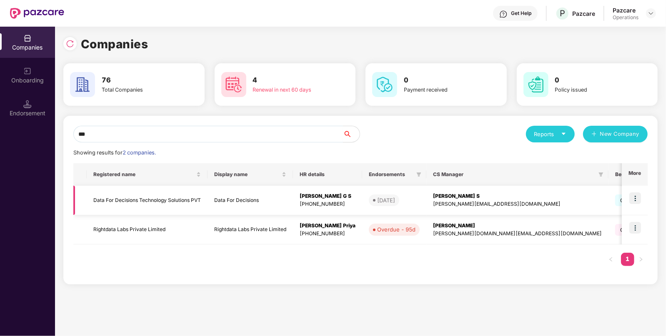
type input "***"
click at [202, 204] on td "Data For Decisions Technology Solutions PVT" at bounding box center [147, 201] width 121 height 30
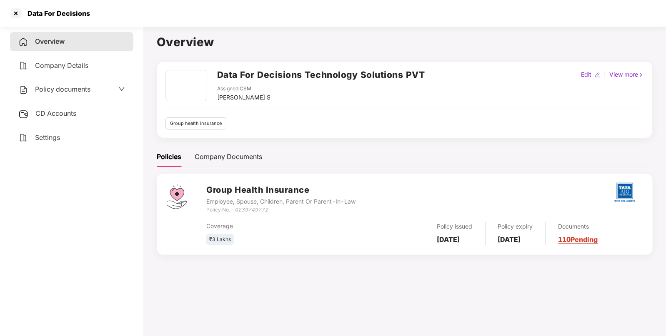
click at [43, 100] on div "Overview Company Details Policy documents CD Accounts Settings" at bounding box center [71, 89] width 123 height 115
click at [54, 123] on div "CD Accounts" at bounding box center [71, 113] width 123 height 19
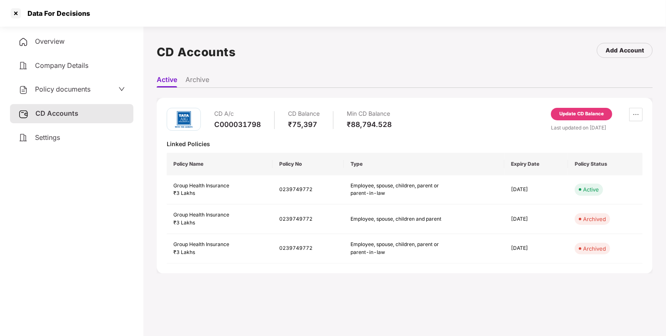
click at [63, 85] on span "Policy documents" at bounding box center [62, 89] width 55 height 8
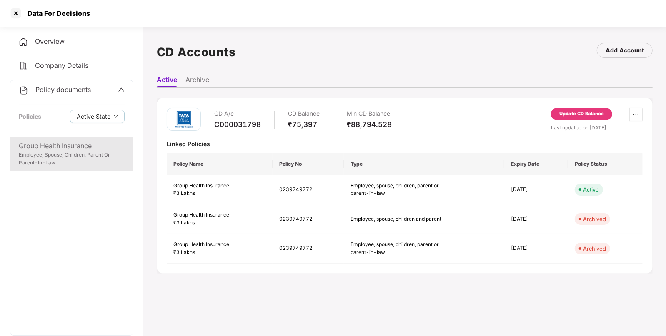
click at [79, 156] on div "Employee, Spouse, Children, Parent Or Parent-In-Law" at bounding box center [72, 159] width 106 height 16
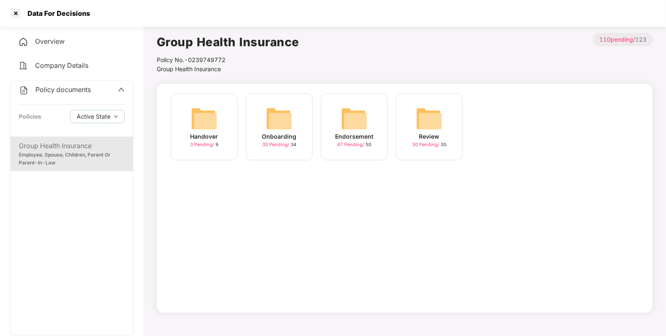
click at [366, 122] on img at bounding box center [354, 118] width 27 height 27
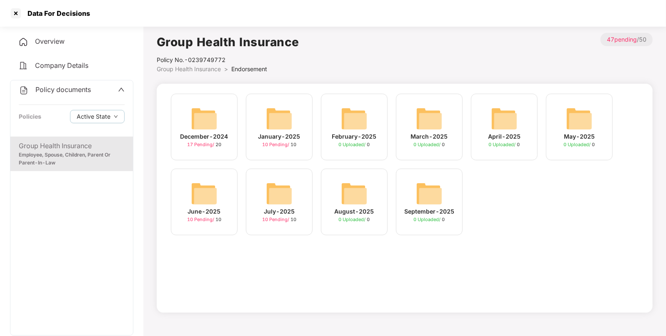
click at [265, 191] on div "July-2025 10 Pending / 10" at bounding box center [279, 202] width 67 height 67
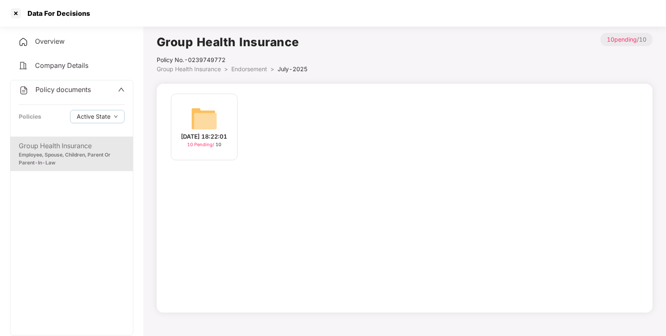
click at [211, 127] on img at bounding box center [204, 118] width 27 height 27
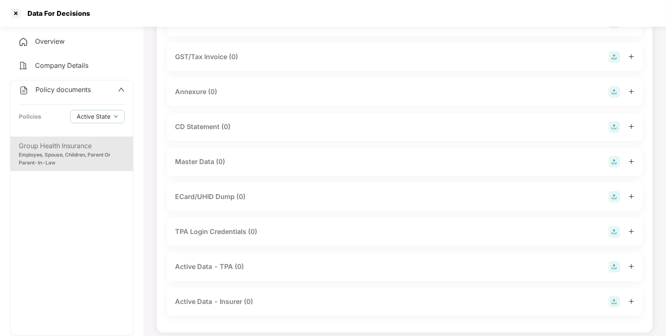
scroll to position [127, 0]
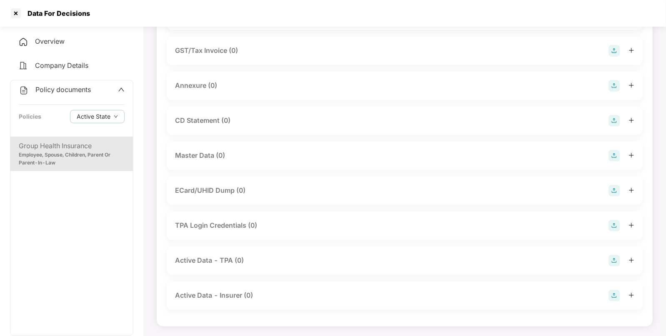
click at [617, 158] on img at bounding box center [614, 156] width 12 height 12
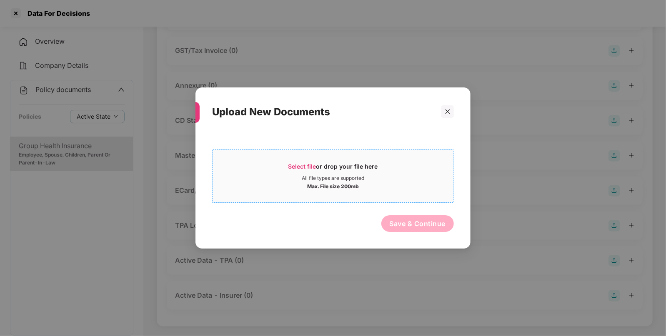
click at [307, 184] on div "Max. File size 200mb" at bounding box center [333, 186] width 52 height 8
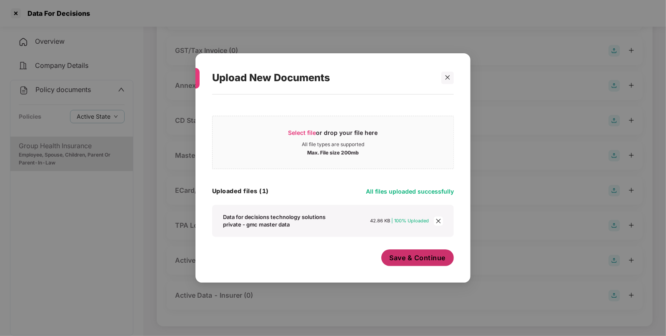
click at [413, 259] on span "Save & Continue" at bounding box center [418, 257] width 56 height 9
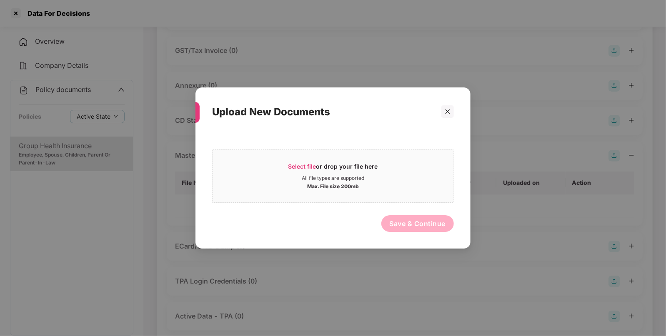
scroll to position [0, 0]
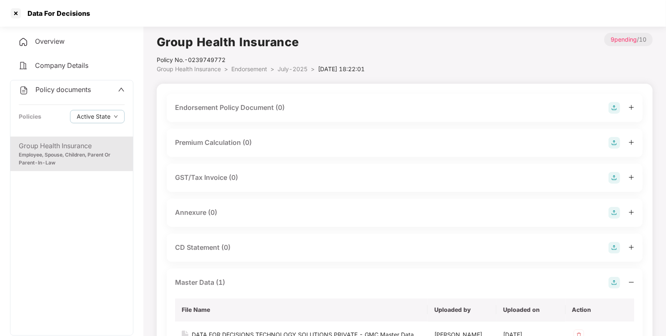
click at [612, 108] on img at bounding box center [614, 108] width 12 height 12
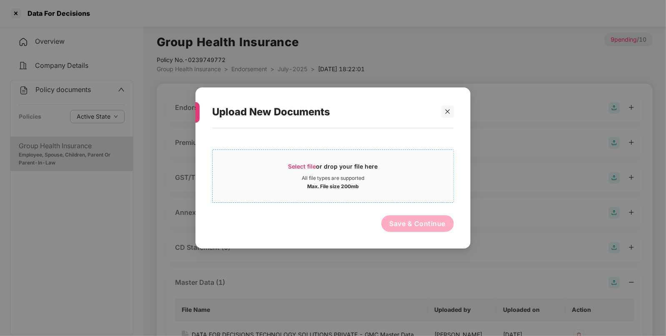
click at [298, 173] on div "Select file or drop your file here" at bounding box center [333, 169] width 90 height 13
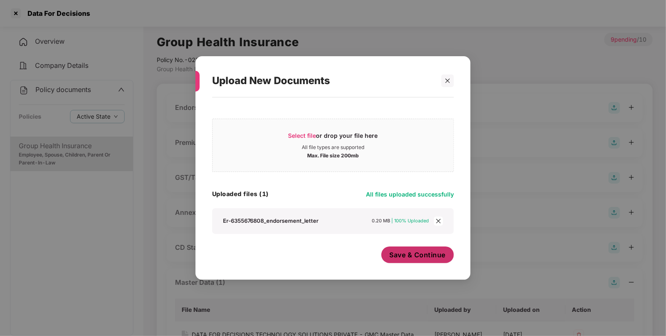
click at [407, 261] on button "Save & Continue" at bounding box center [417, 255] width 73 height 17
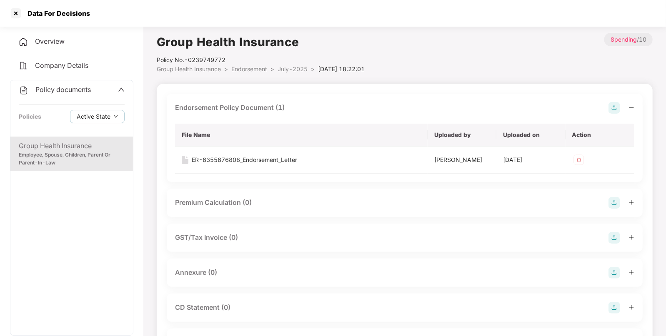
click at [245, 65] on span "Endorsement" at bounding box center [249, 68] width 36 height 7
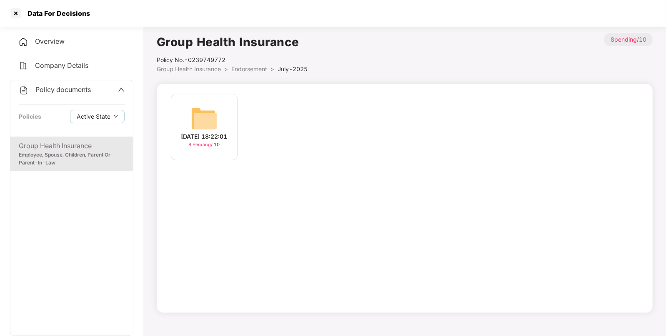
click at [245, 65] on span "Endorsement" at bounding box center [249, 68] width 36 height 7
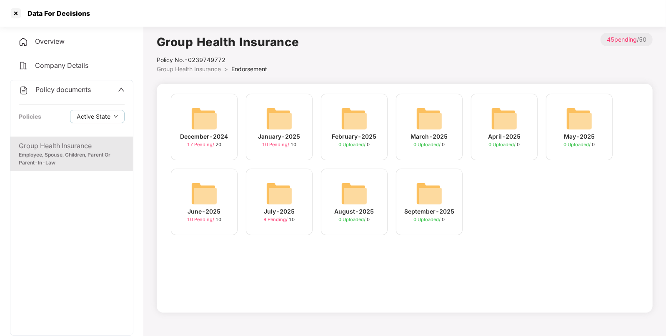
click at [198, 194] on img at bounding box center [204, 193] width 27 height 27
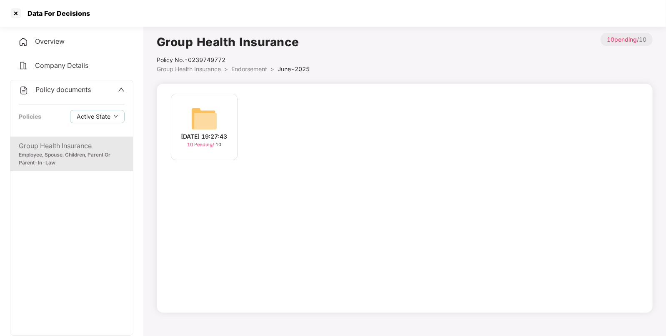
click at [209, 132] on div "[DATE] 19:27:43" at bounding box center [204, 136] width 46 height 9
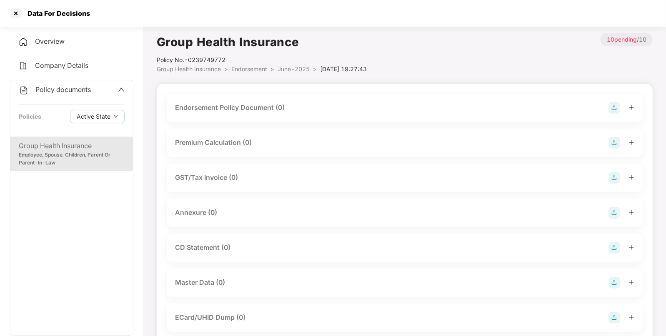
click at [611, 104] on img at bounding box center [614, 108] width 12 height 12
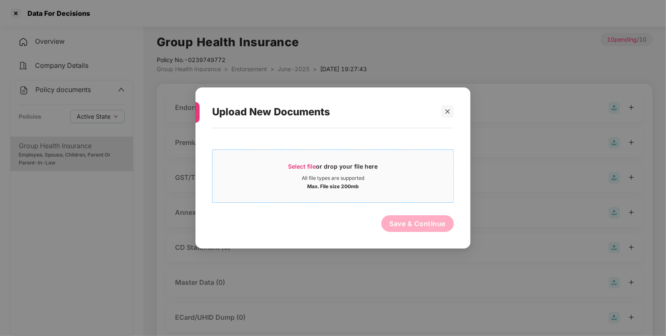
click at [302, 167] on span "Select file" at bounding box center [302, 166] width 28 height 7
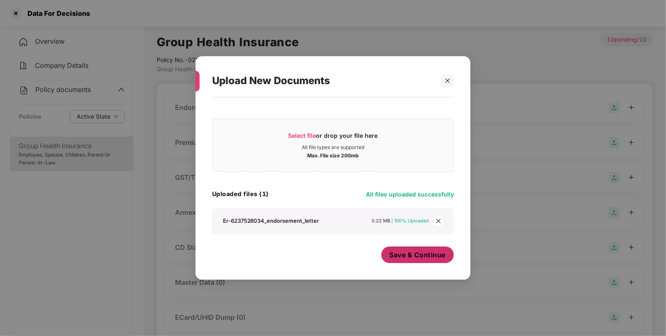
click at [412, 260] on button "Save & Continue" at bounding box center [417, 255] width 73 height 17
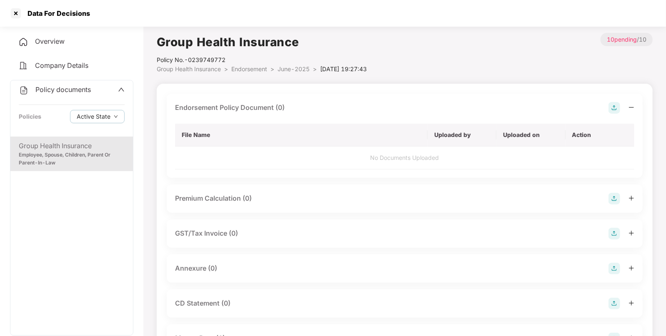
scroll to position [75, 0]
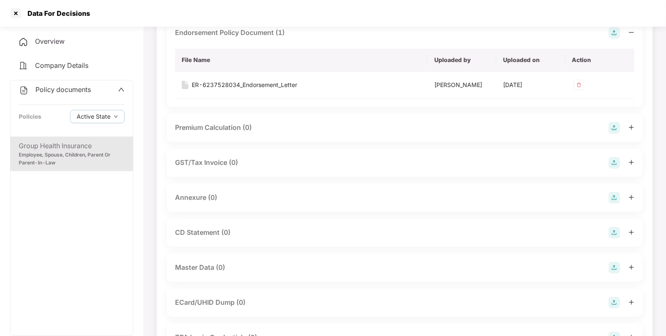
click at [615, 267] on img at bounding box center [614, 268] width 12 height 12
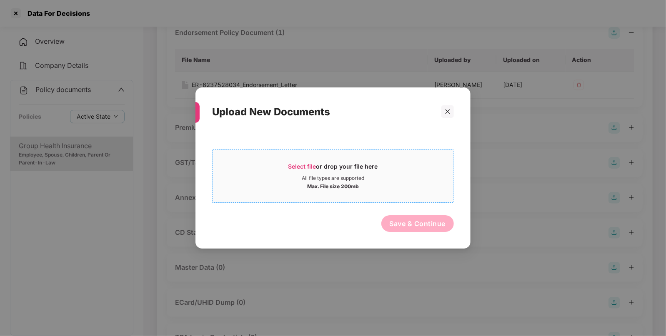
click at [295, 156] on span "Select file or drop your file here All file types are supported Max. File size …" at bounding box center [333, 176] width 241 height 40
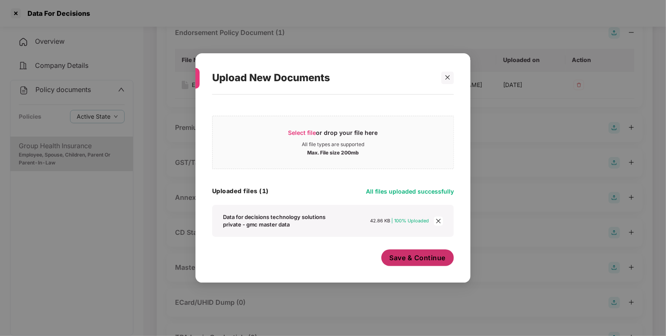
click at [417, 260] on span "Save & Continue" at bounding box center [418, 257] width 56 height 9
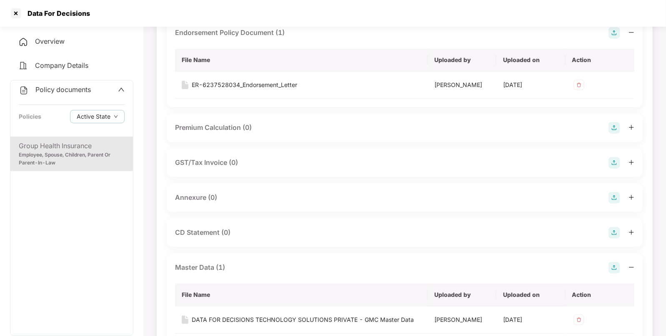
scroll to position [0, 0]
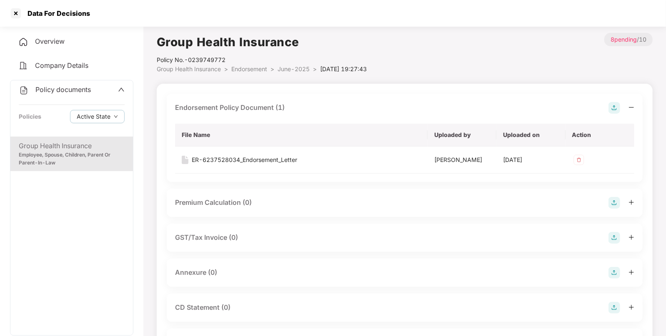
click at [245, 74] on div "Group Health Insurance Policy No.- 0239749772 Group Health Insurance > Endorsem…" at bounding box center [405, 303] width 496 height 541
click at [253, 72] on span "Endorsement" at bounding box center [249, 68] width 36 height 7
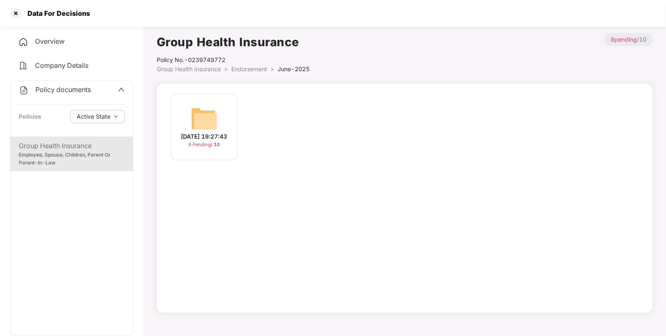
click at [253, 72] on span "Endorsement" at bounding box center [249, 68] width 36 height 7
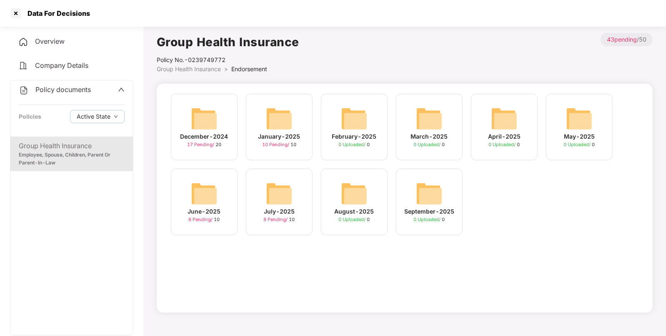
click at [283, 120] on img at bounding box center [279, 118] width 27 height 27
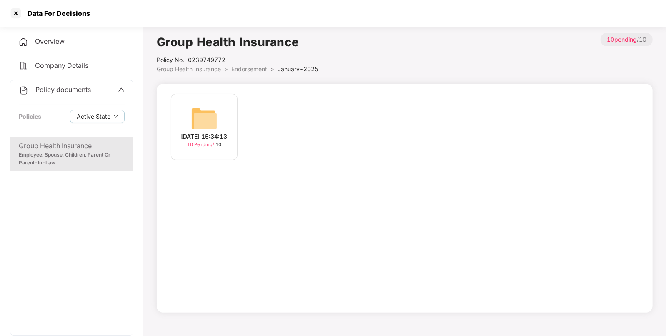
click at [208, 112] on img at bounding box center [204, 118] width 27 height 27
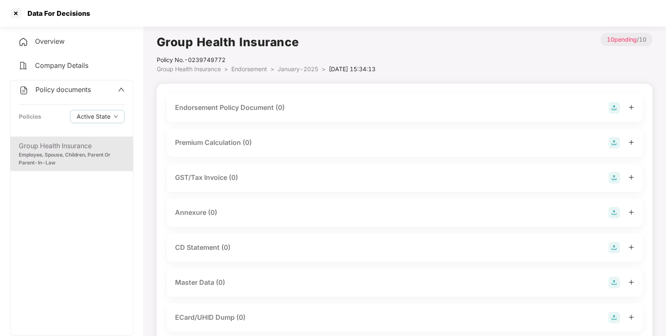
scroll to position [127, 0]
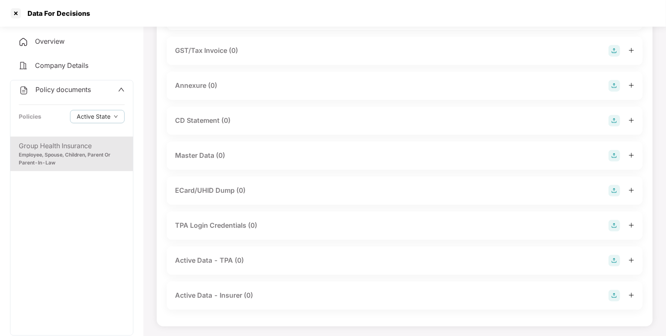
click at [613, 156] on img at bounding box center [614, 156] width 12 height 12
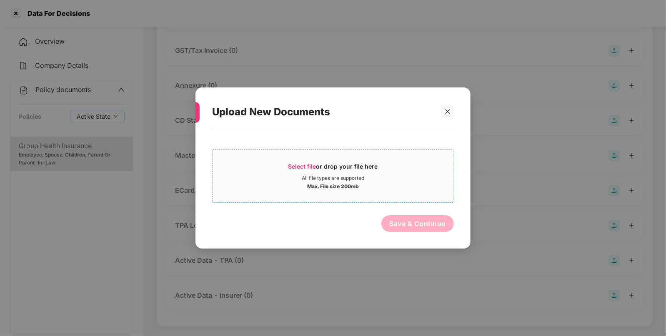
click at [317, 173] on div "Select file or drop your file here" at bounding box center [333, 169] width 90 height 13
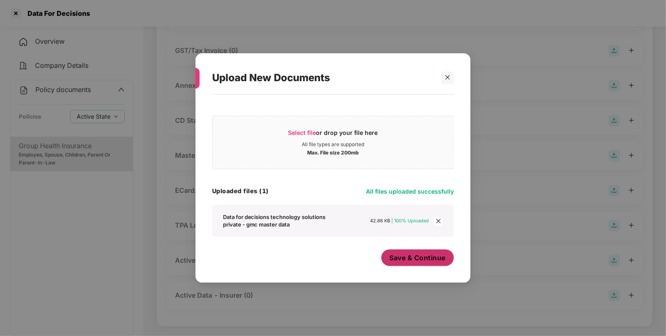
click at [419, 260] on span "Save & Continue" at bounding box center [418, 257] width 56 height 9
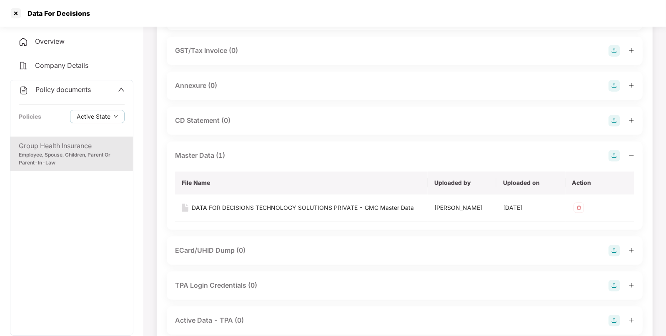
scroll to position [0, 0]
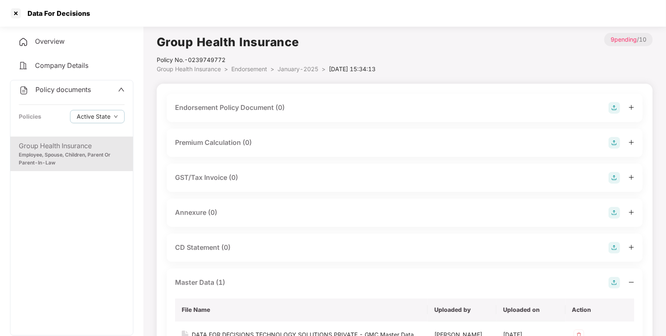
click at [611, 108] on img at bounding box center [614, 108] width 12 height 12
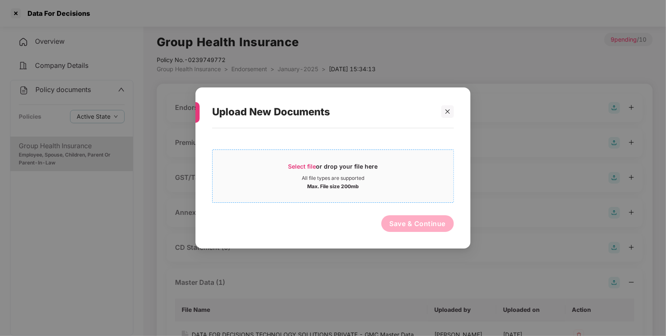
click at [295, 161] on span "Select file or drop your file here All file types are supported Max. File size …" at bounding box center [333, 176] width 241 height 40
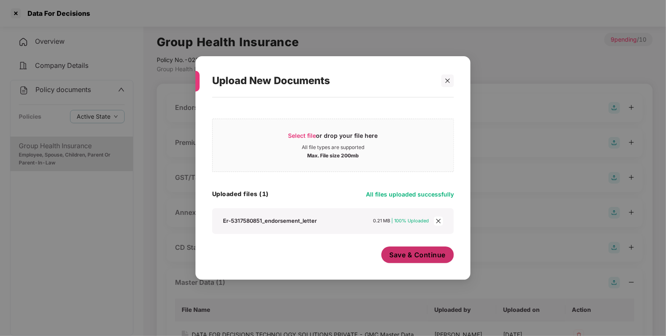
click at [417, 262] on button "Save & Continue" at bounding box center [417, 255] width 73 height 17
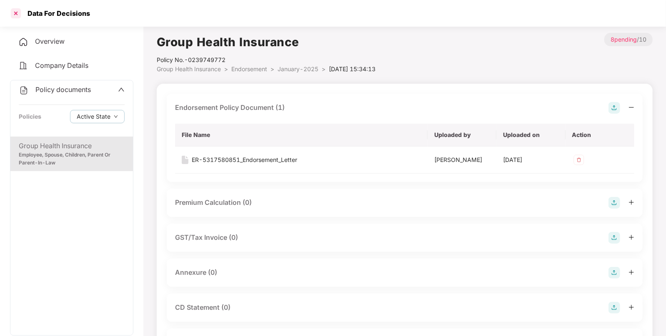
click at [16, 19] on div at bounding box center [15, 13] width 13 height 13
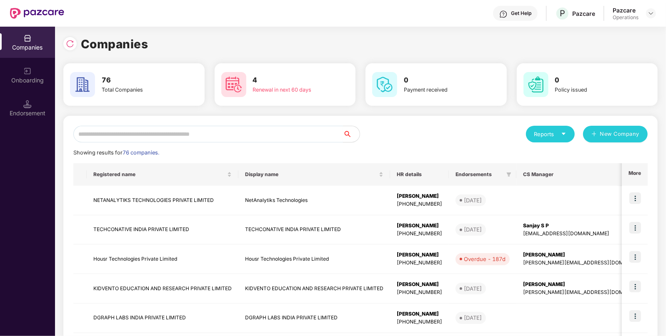
click at [171, 141] on input "text" at bounding box center [208, 134] width 270 height 17
paste input "**********"
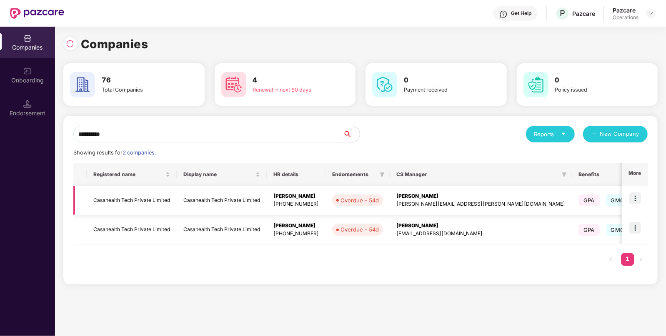
type input "**********"
click at [636, 197] on img at bounding box center [635, 199] width 12 height 12
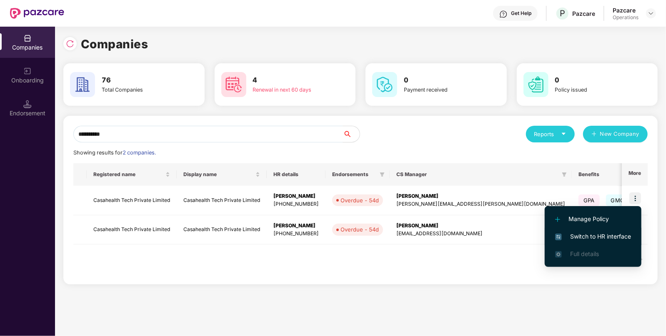
click at [596, 233] on span "Switch to HR interface" at bounding box center [593, 236] width 76 height 9
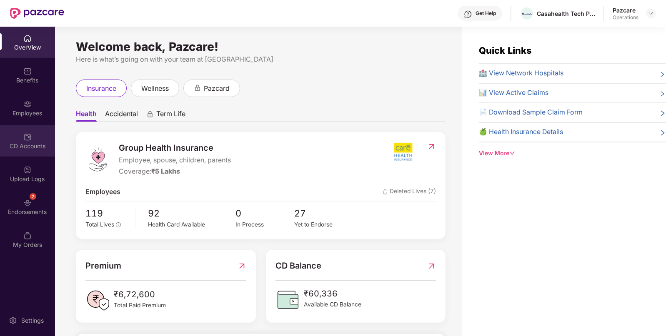
click at [33, 138] on div "CD Accounts" at bounding box center [27, 140] width 55 height 31
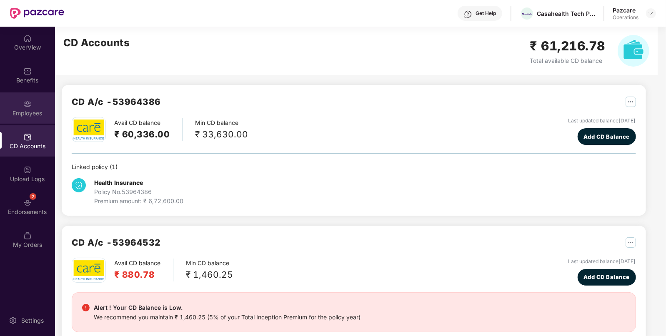
click at [32, 110] on div "Employees" at bounding box center [27, 113] width 55 height 8
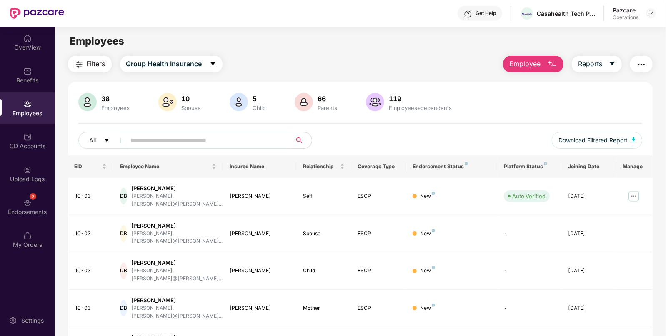
click at [100, 73] on div "Filters Group Health Insurance Employee Reports 38 Employees 10 Spouse 5 Child …" at bounding box center [360, 315] width 585 height 519
click at [99, 69] on span "Filters" at bounding box center [96, 64] width 19 height 10
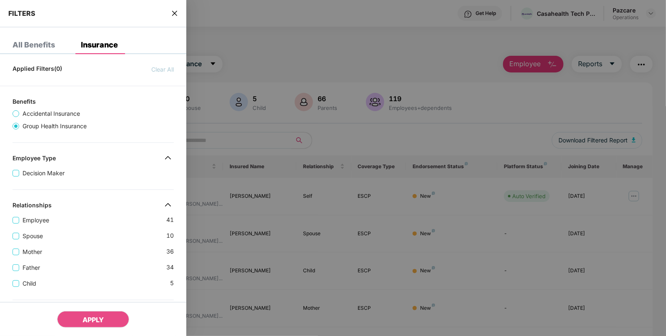
scroll to position [235, 0]
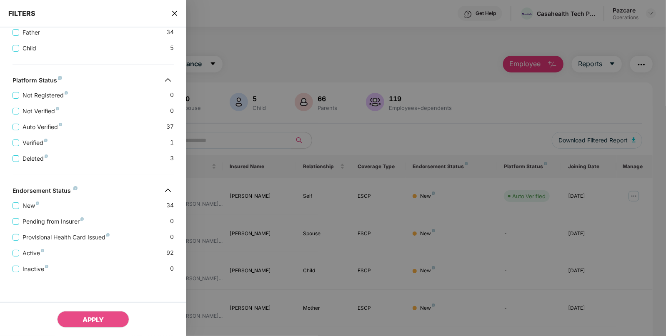
click at [172, 14] on icon "close" at bounding box center [174, 13] width 7 height 7
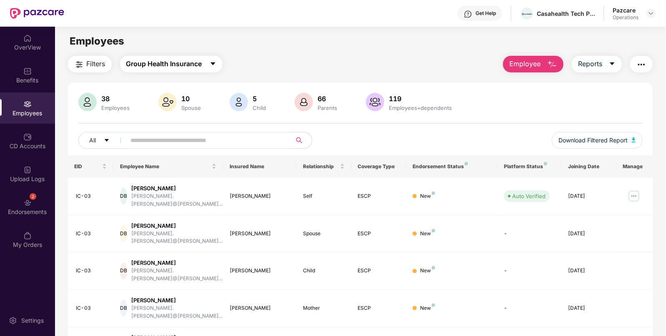
click at [167, 68] on span "Group Health Insurance" at bounding box center [164, 64] width 76 height 10
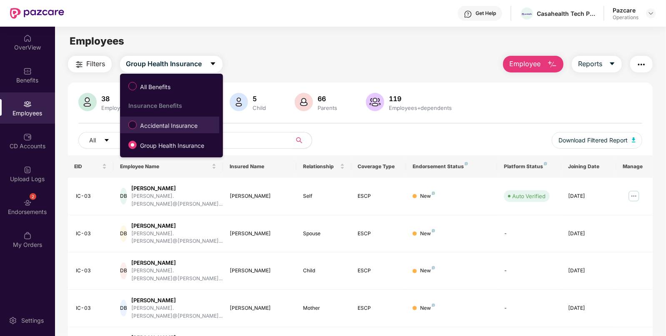
click at [150, 123] on span "Accidental Insurance" at bounding box center [169, 125] width 64 height 9
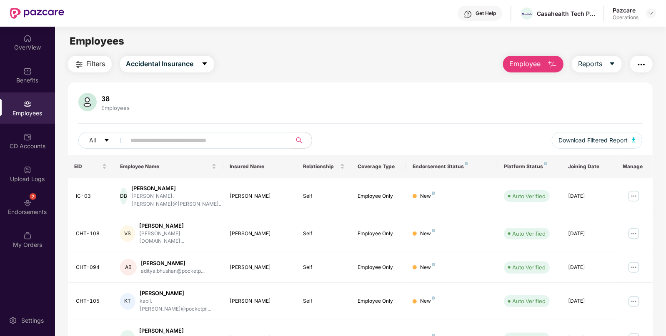
click at [97, 67] on span "Filters" at bounding box center [96, 64] width 19 height 10
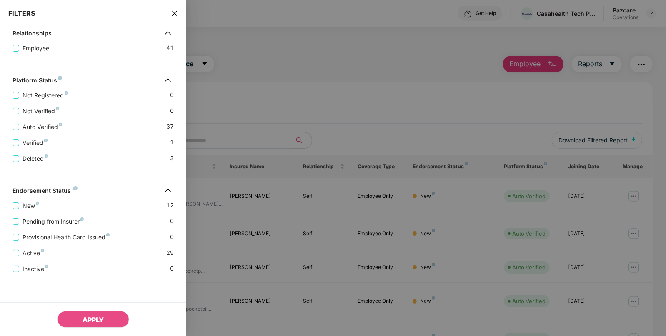
click at [171, 8] on div "FILTERS" at bounding box center [93, 14] width 186 height 28
click at [178, 15] on icon "close" at bounding box center [174, 13] width 7 height 7
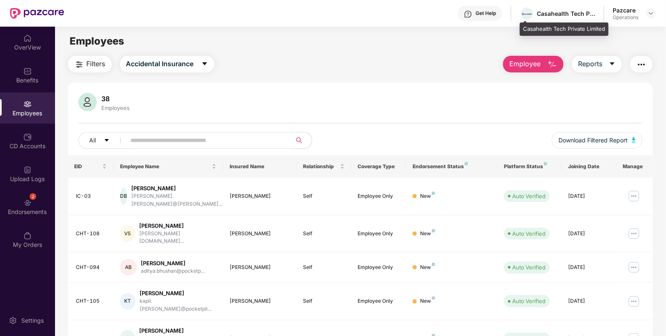
click at [550, 14] on div "Casahealth Tech Private Limited" at bounding box center [566, 14] width 58 height 8
copy div "Casahealth"
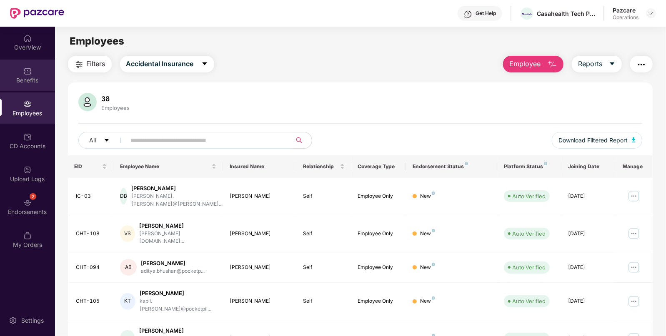
click at [43, 80] on div "Benefits" at bounding box center [27, 80] width 55 height 8
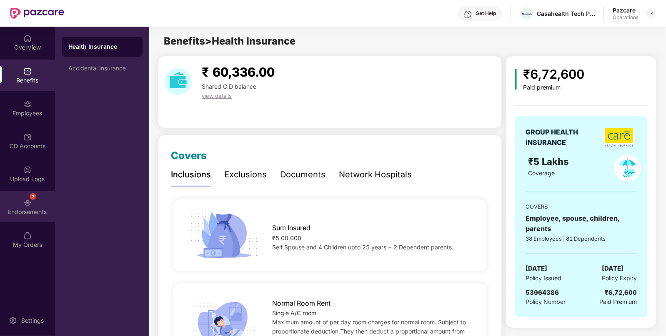
click at [32, 217] on div "2 Endorsements" at bounding box center [27, 206] width 55 height 31
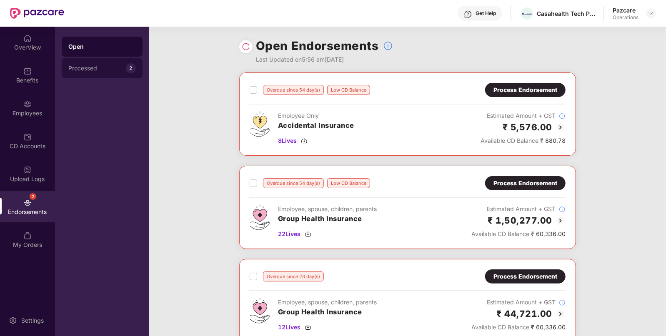
click at [117, 68] on div "Processed" at bounding box center [97, 68] width 58 height 7
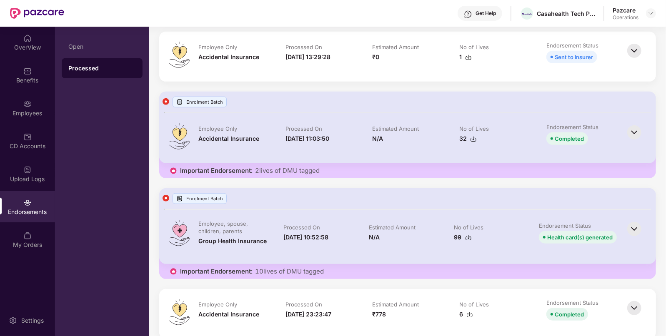
scroll to position [288, 0]
click at [90, 53] on div "Open" at bounding box center [102, 47] width 81 height 20
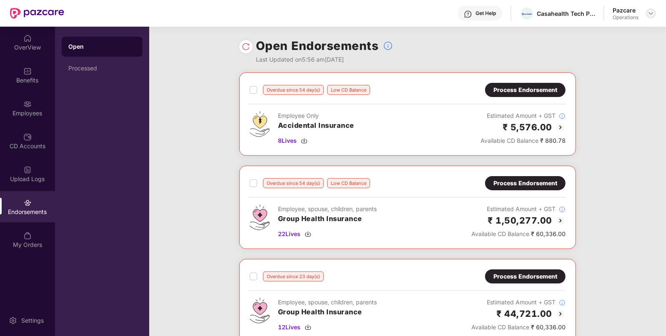
click at [649, 15] on img at bounding box center [651, 13] width 7 height 7
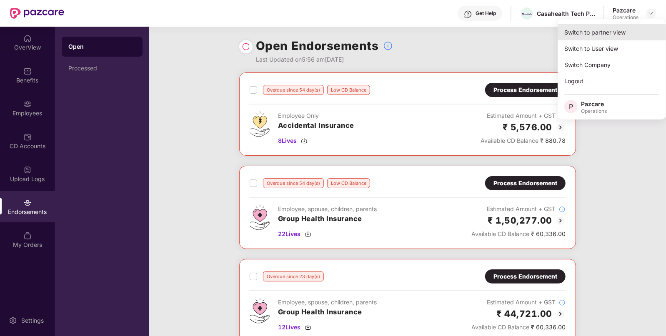
click at [594, 37] on div "Switch to partner view" at bounding box center [612, 32] width 108 height 16
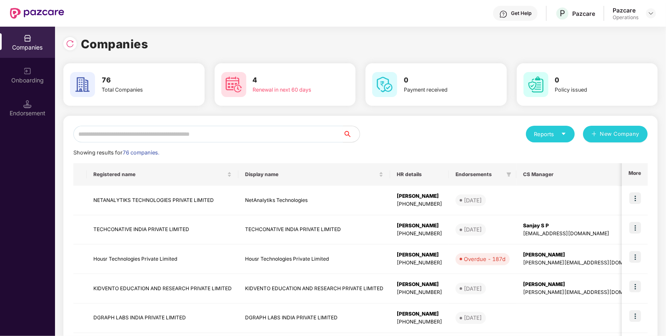
paste input "********"
click at [198, 133] on input "text" at bounding box center [208, 134] width 270 height 17
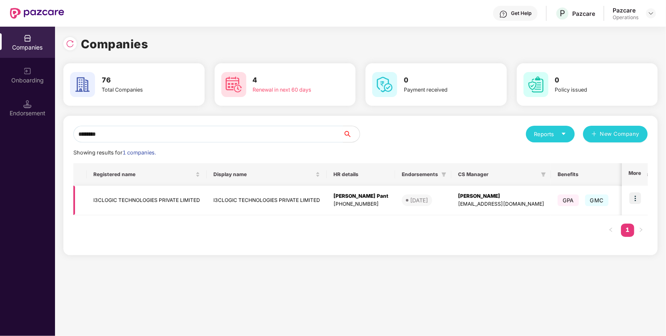
type input "********"
click at [632, 200] on img at bounding box center [635, 199] width 12 height 12
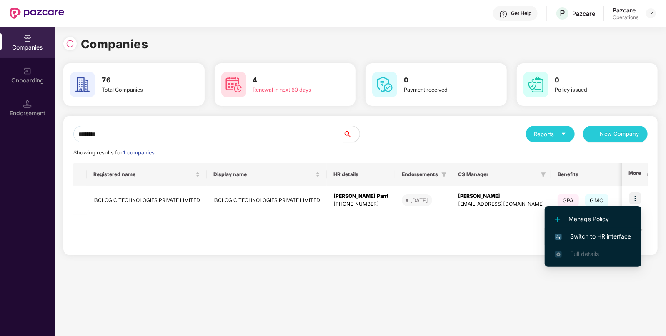
click at [596, 234] on span "Switch to HR interface" at bounding box center [593, 236] width 76 height 9
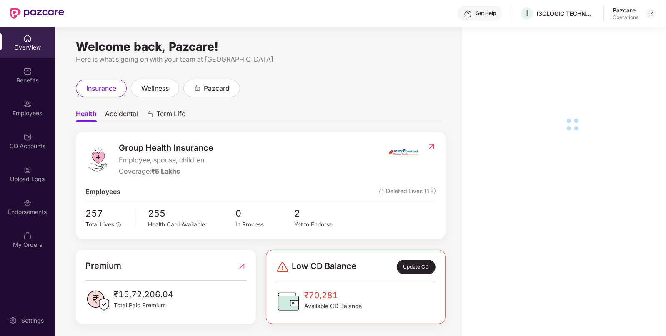
click at [37, 201] on div "Endorsements" at bounding box center [27, 206] width 55 height 31
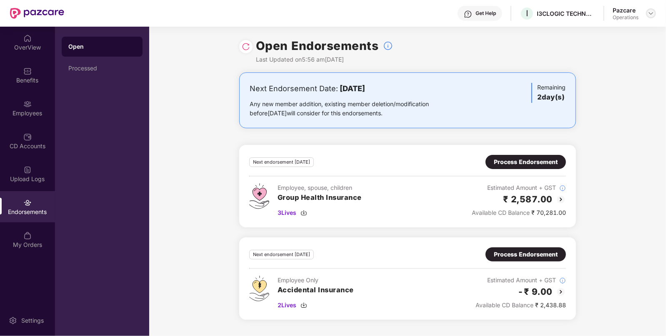
click at [647, 11] on div at bounding box center [651, 13] width 10 height 10
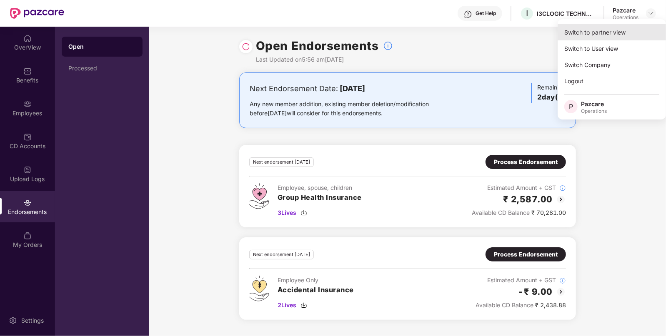
click at [612, 37] on div "Switch to partner view" at bounding box center [612, 32] width 108 height 16
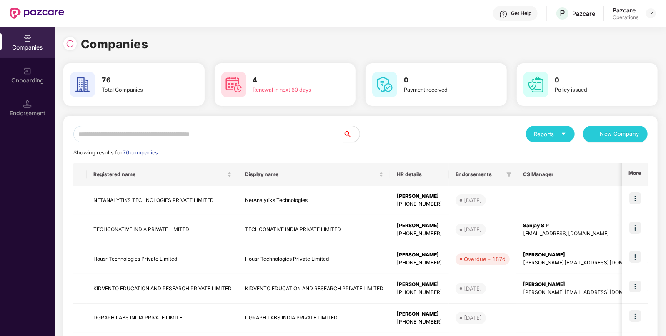
paste input "********"
click at [193, 134] on input "text" at bounding box center [208, 134] width 270 height 17
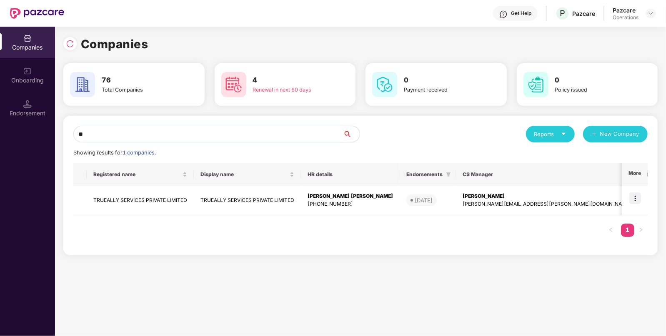
type input "*"
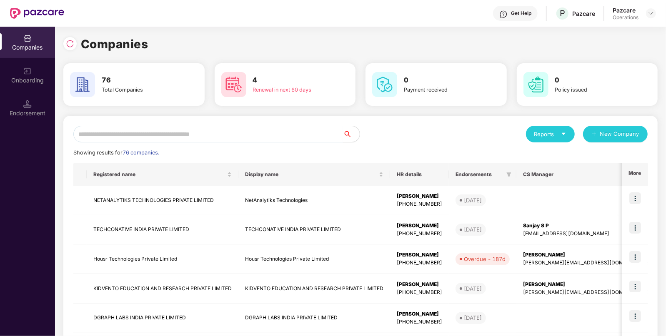
paste input "****"
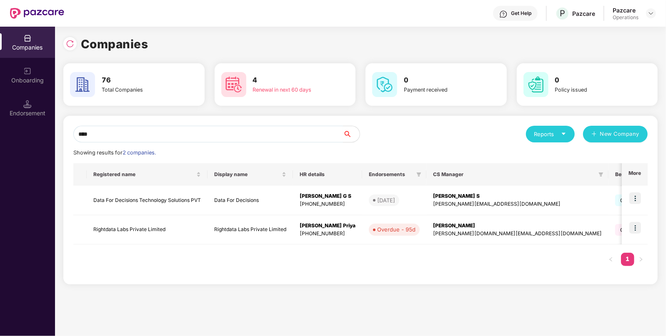
drag, startPoint x: 123, startPoint y: 130, endPoint x: 40, endPoint y: 137, distance: 83.3
click at [40, 137] on div "Companies Onboarding Endorsement Companies 76 Total Companies 4 Renewal in next…" at bounding box center [333, 182] width 666 height 310
type input "*"
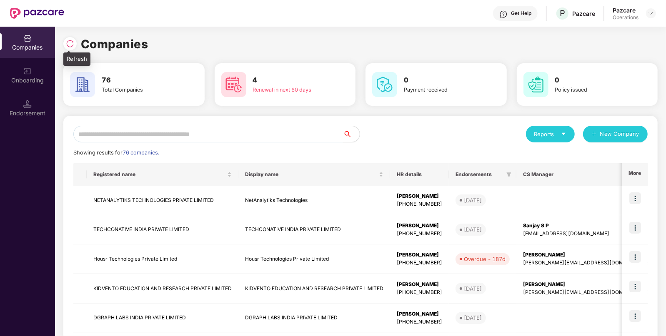
click at [70, 47] on img at bounding box center [70, 44] width 8 height 8
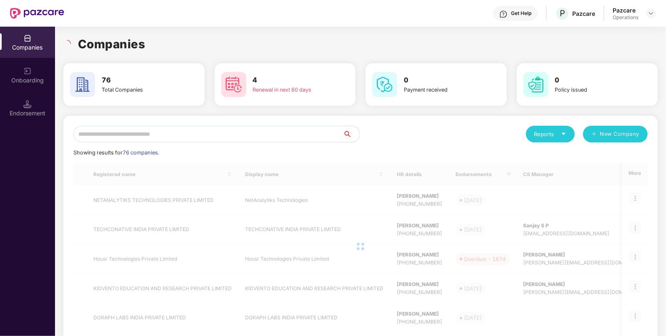
click at [135, 133] on input "text" at bounding box center [208, 134] width 270 height 17
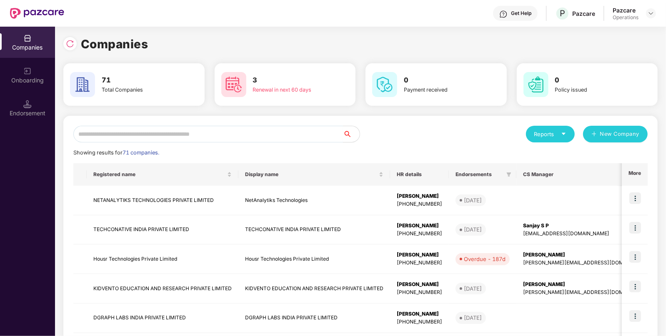
paste input "**********"
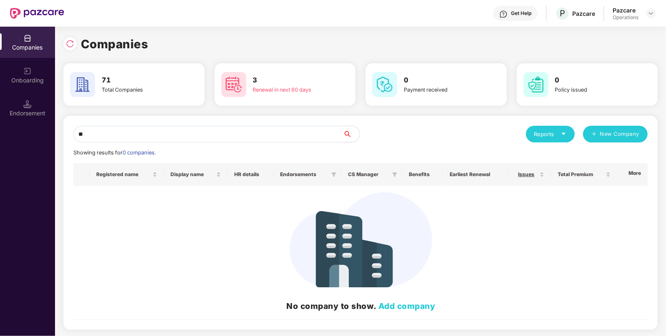
type input "*"
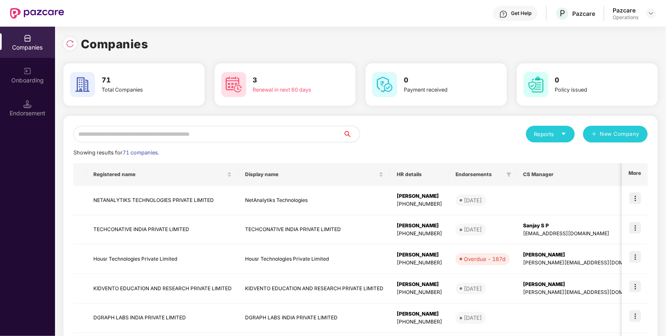
click at [243, 130] on input "text" at bounding box center [208, 134] width 270 height 17
paste input "********"
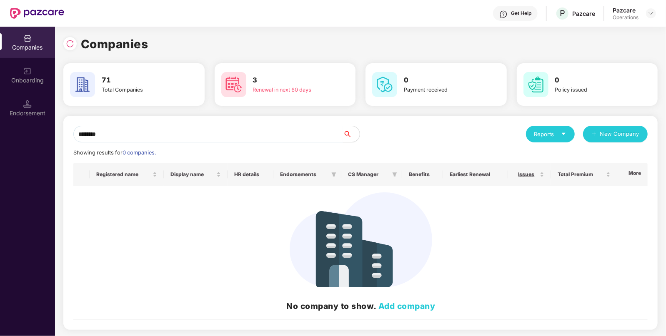
type input "********"
